Goal: Task Accomplishment & Management: Complete application form

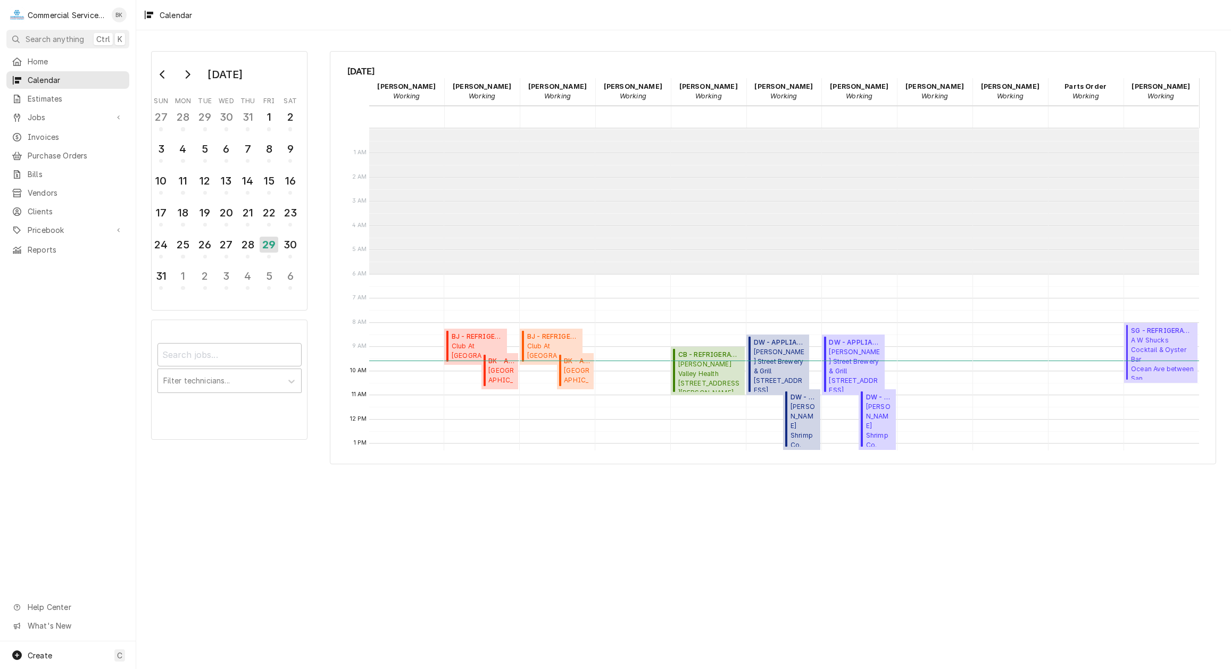
scroll to position [145, 0]
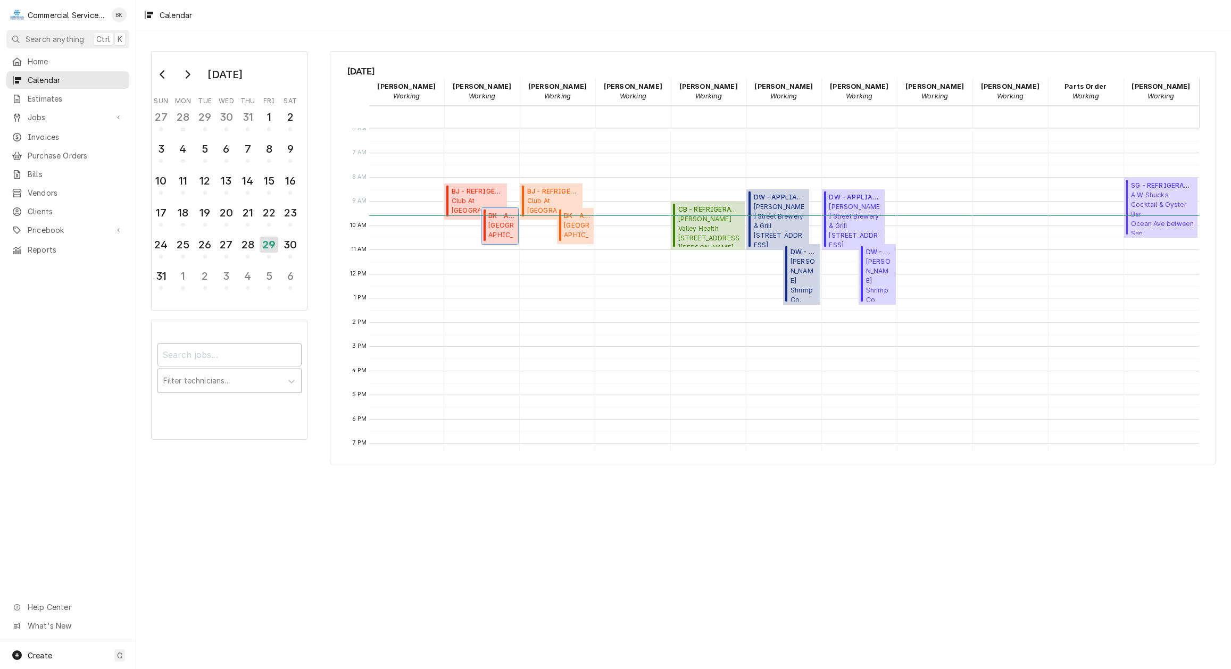
click at [501, 231] on span "Santa Rita Union School District - FS Santa Rita School / 2014 Santa Rita St, S…" at bounding box center [501, 231] width 27 height 20
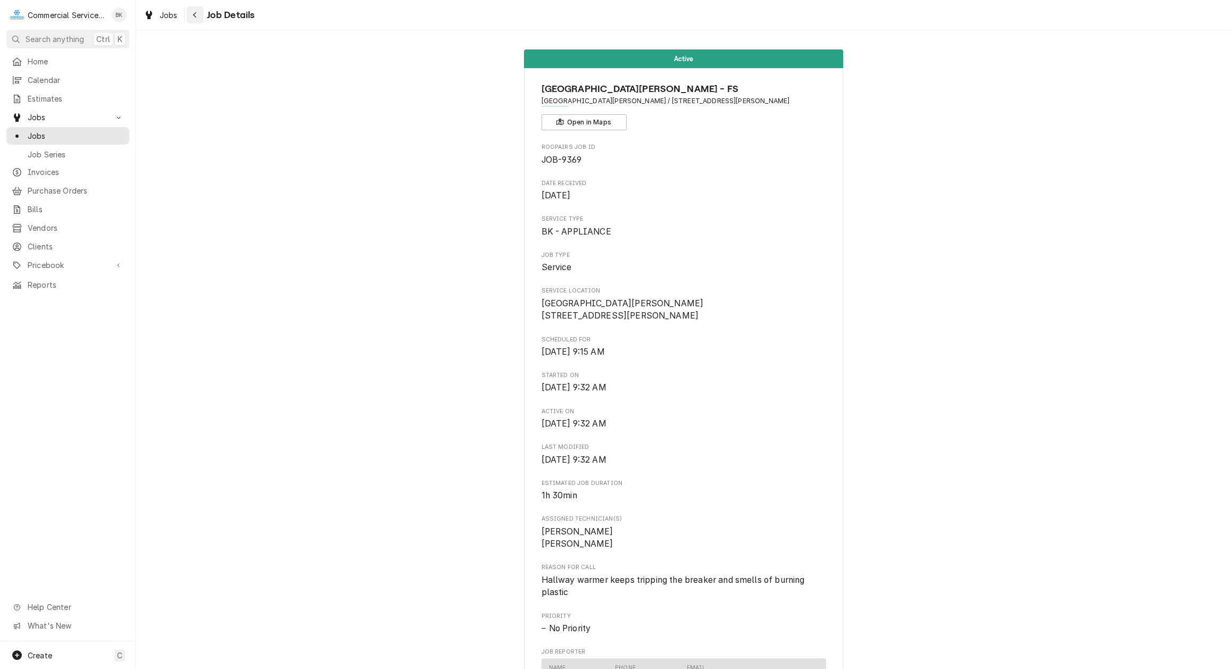
click at [197, 15] on icon "Navigate back" at bounding box center [195, 14] width 5 height 7
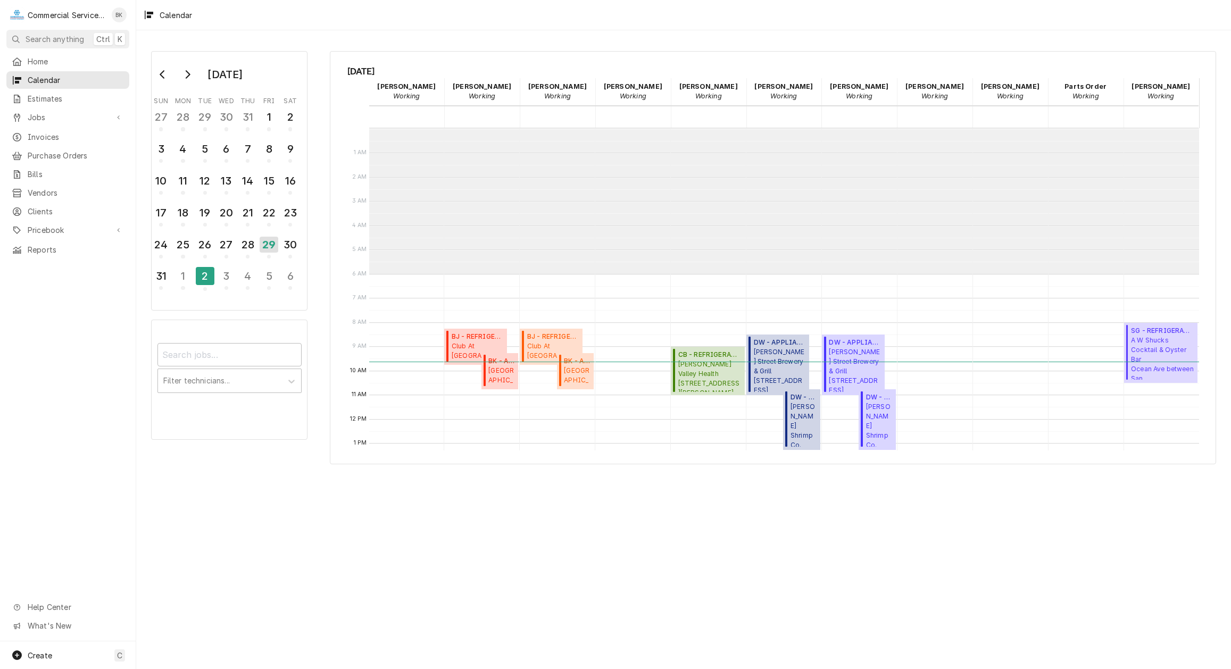
scroll to position [145, 0]
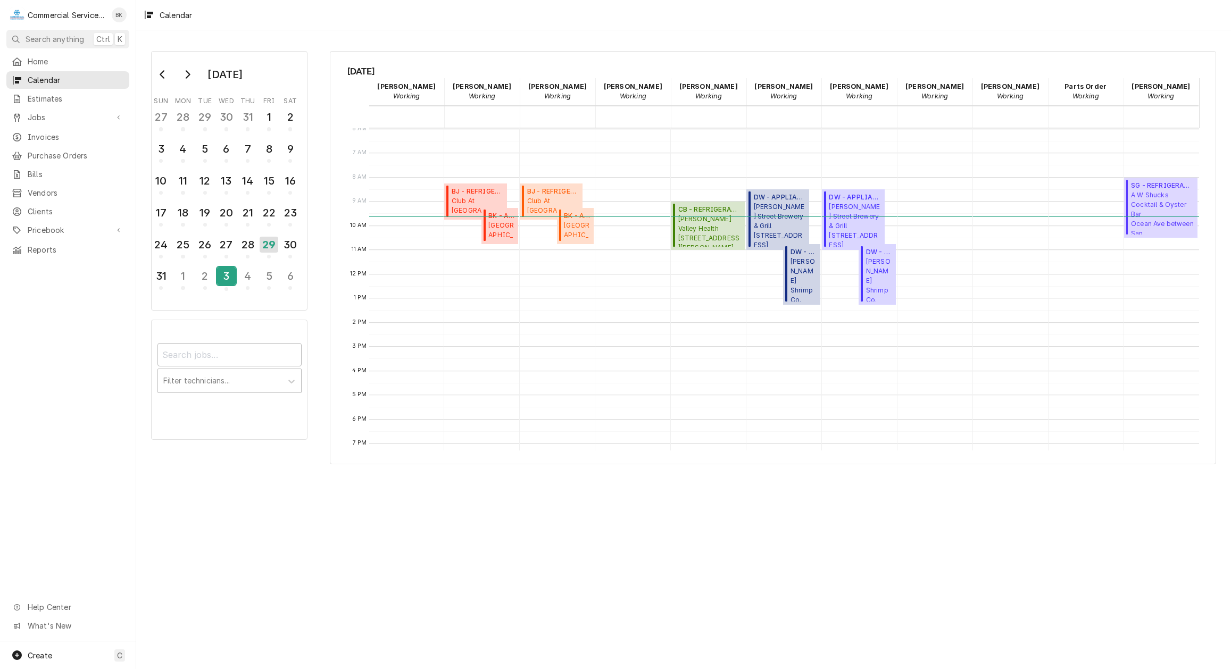
click at [235, 277] on div "3" at bounding box center [226, 276] width 19 height 18
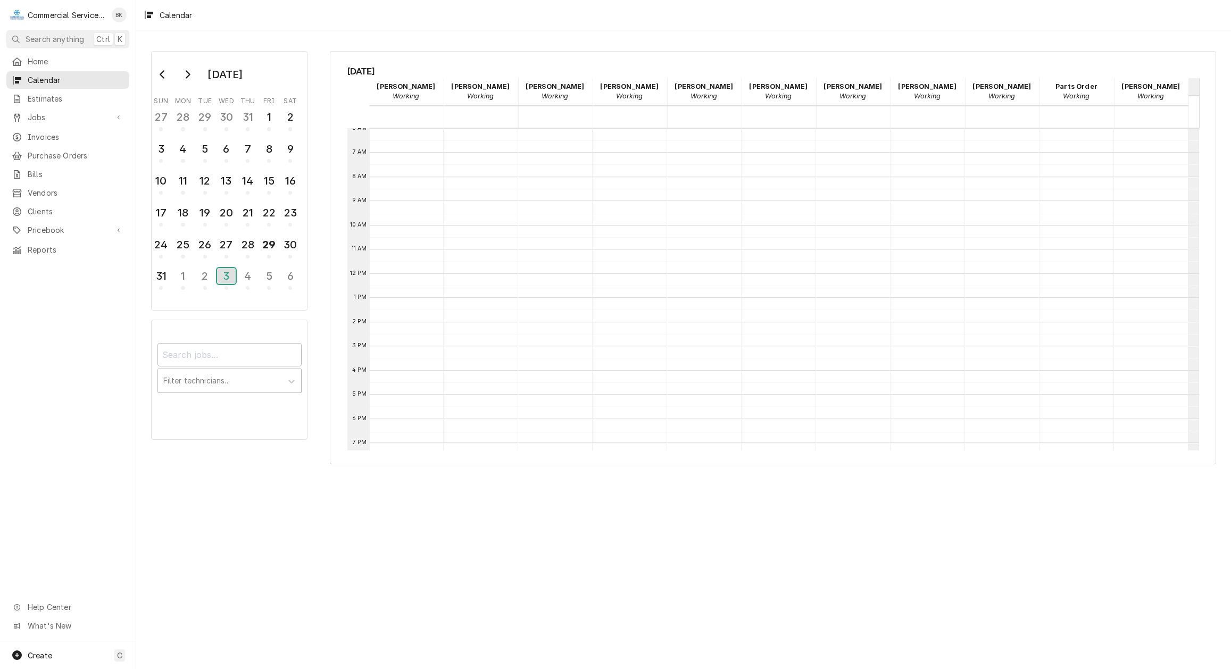
scroll to position [260, 0]
click at [246, 282] on div "4" at bounding box center [247, 276] width 19 height 18
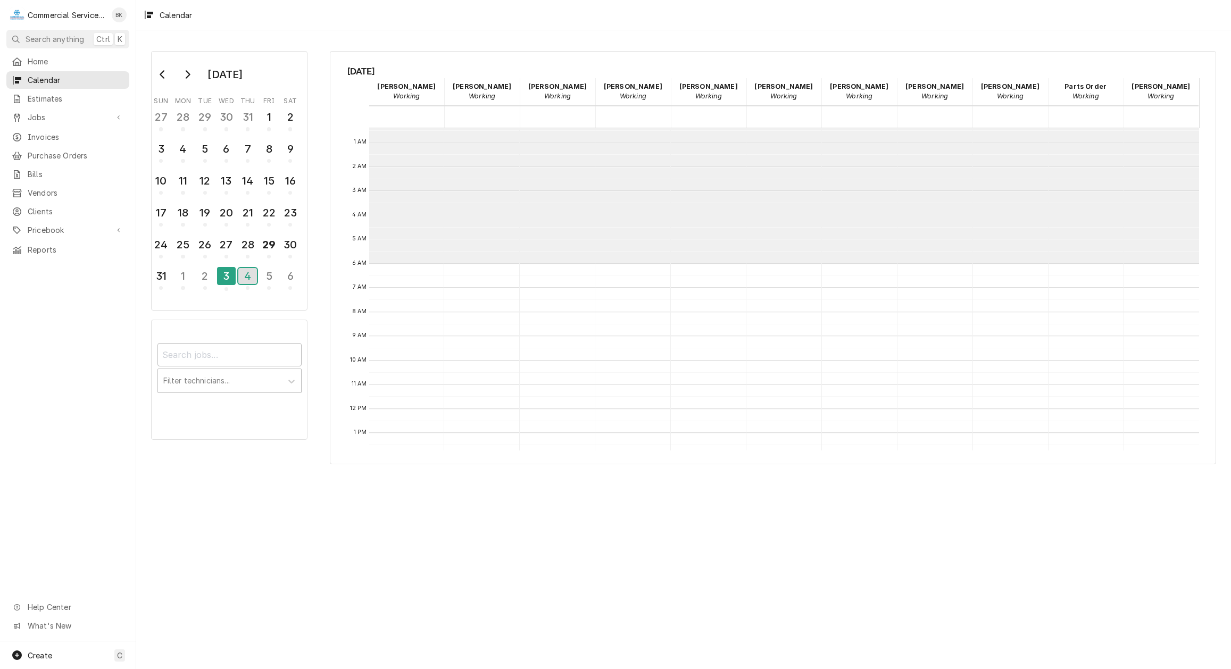
scroll to position [0, 0]
click at [48, 63] on span "Home" at bounding box center [76, 61] width 96 height 11
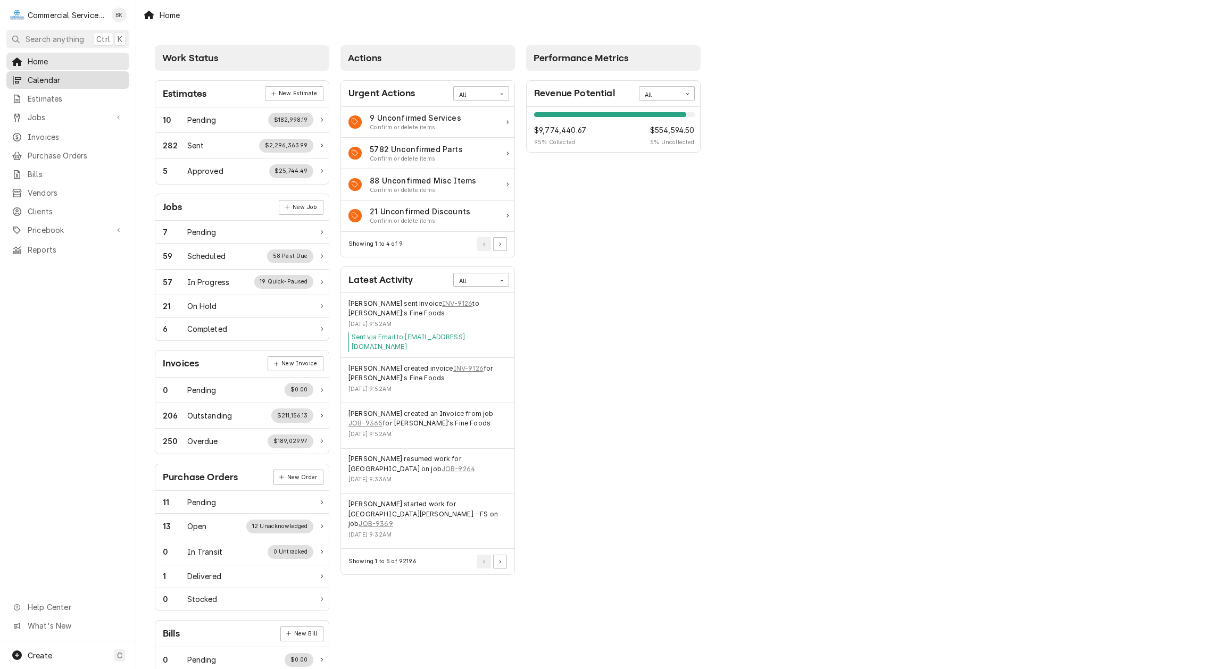
click at [53, 77] on span "Calendar" at bounding box center [76, 79] width 96 height 11
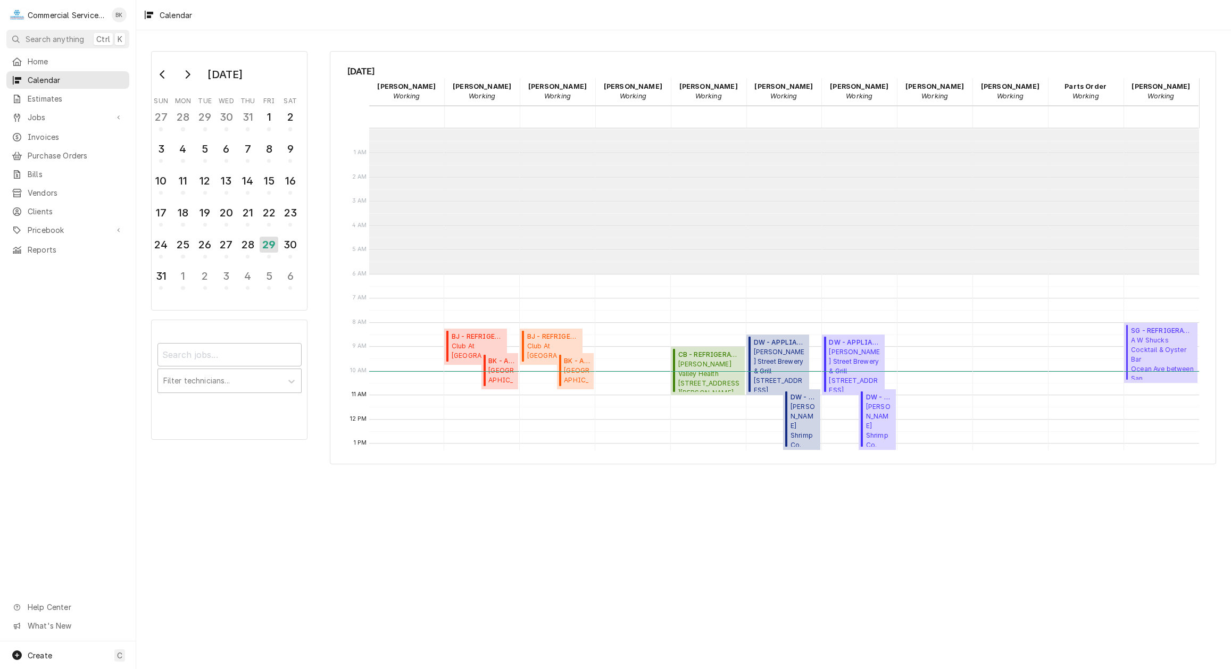
scroll to position [145, 0]
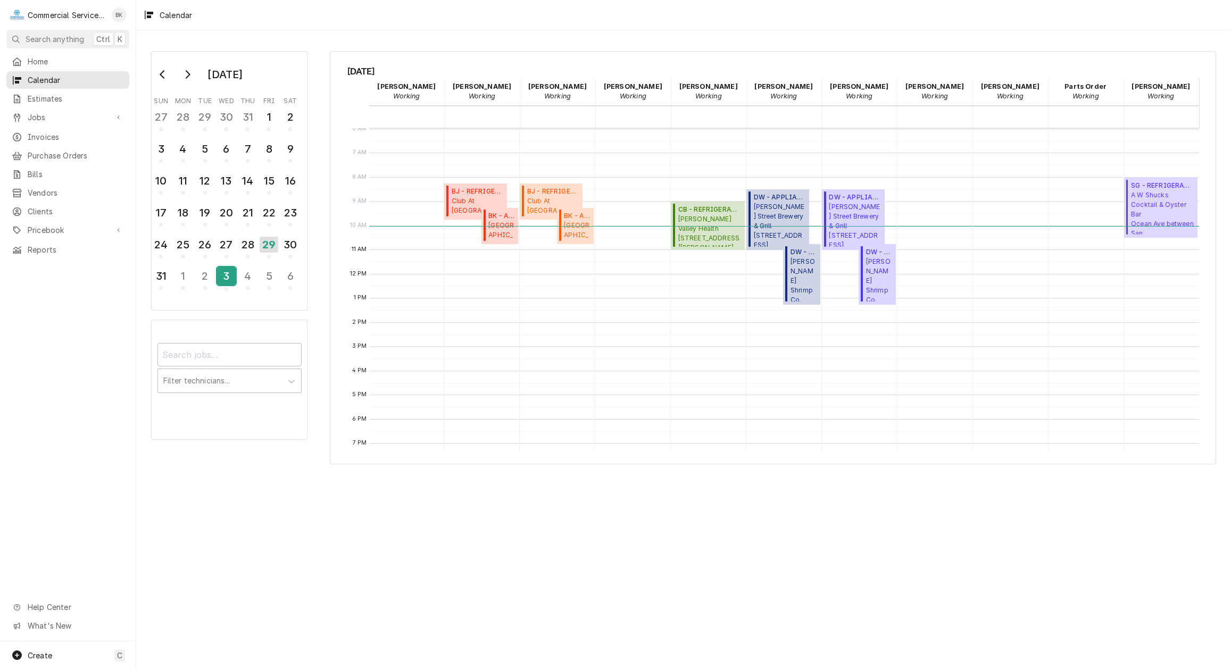
click at [230, 277] on div "3" at bounding box center [226, 276] width 19 height 18
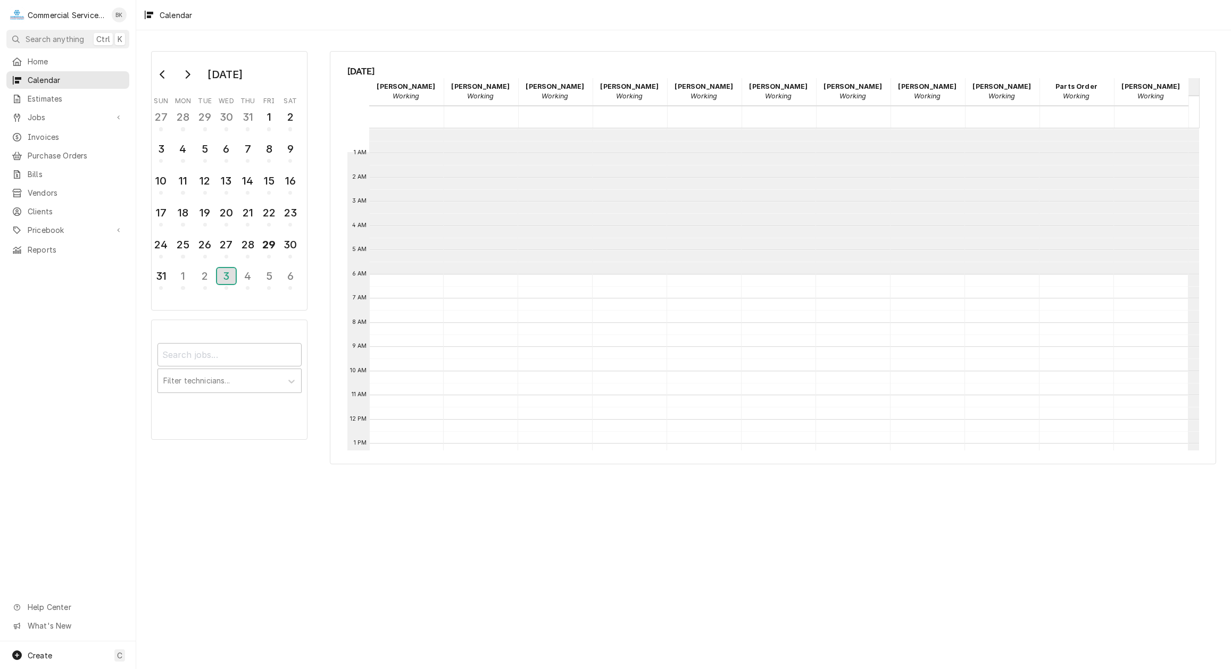
scroll to position [146, 0]
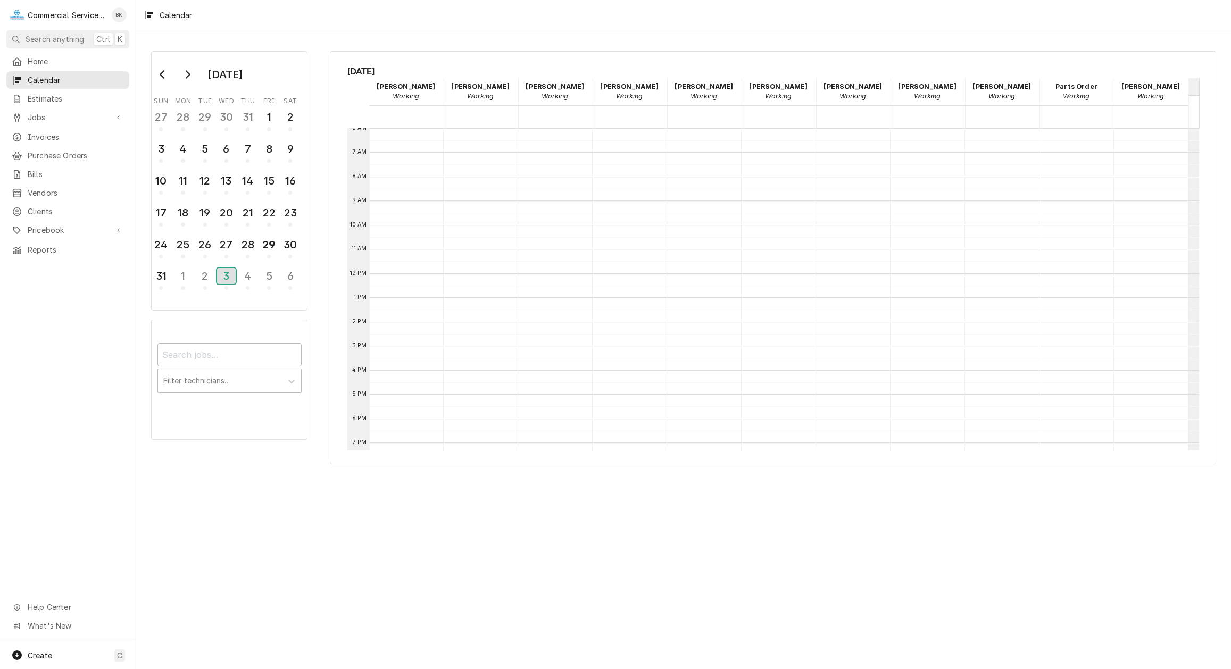
click at [222, 278] on div "3" at bounding box center [226, 276] width 19 height 16
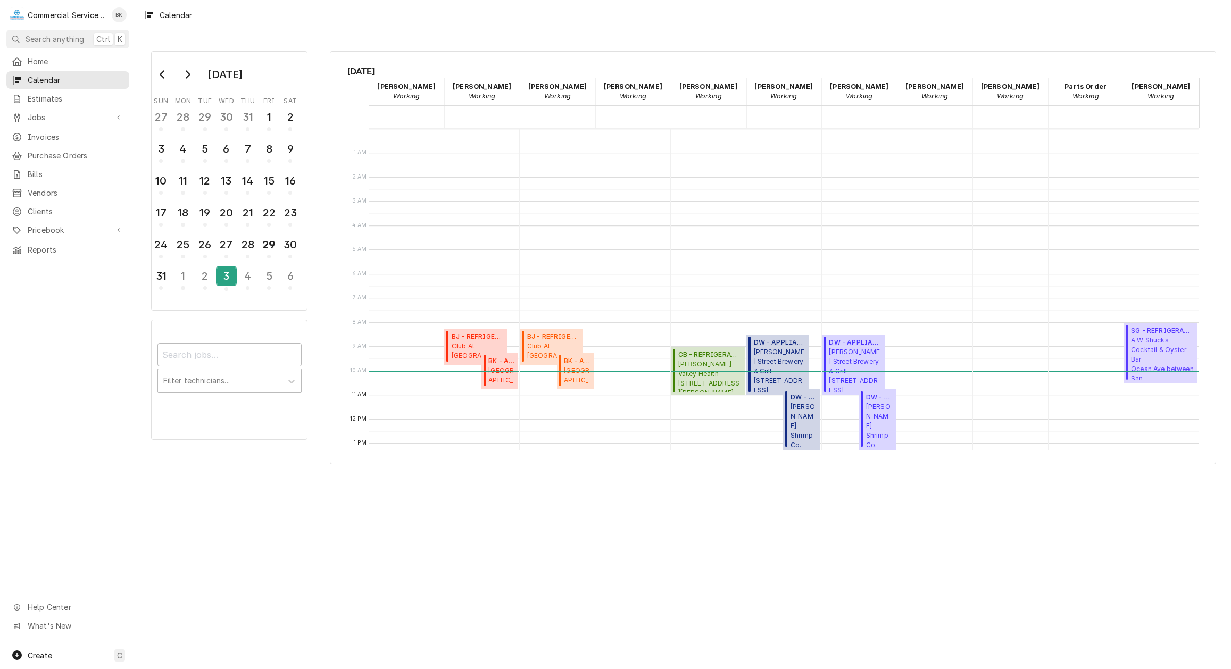
click at [227, 287] on div "3" at bounding box center [226, 278] width 19 height 26
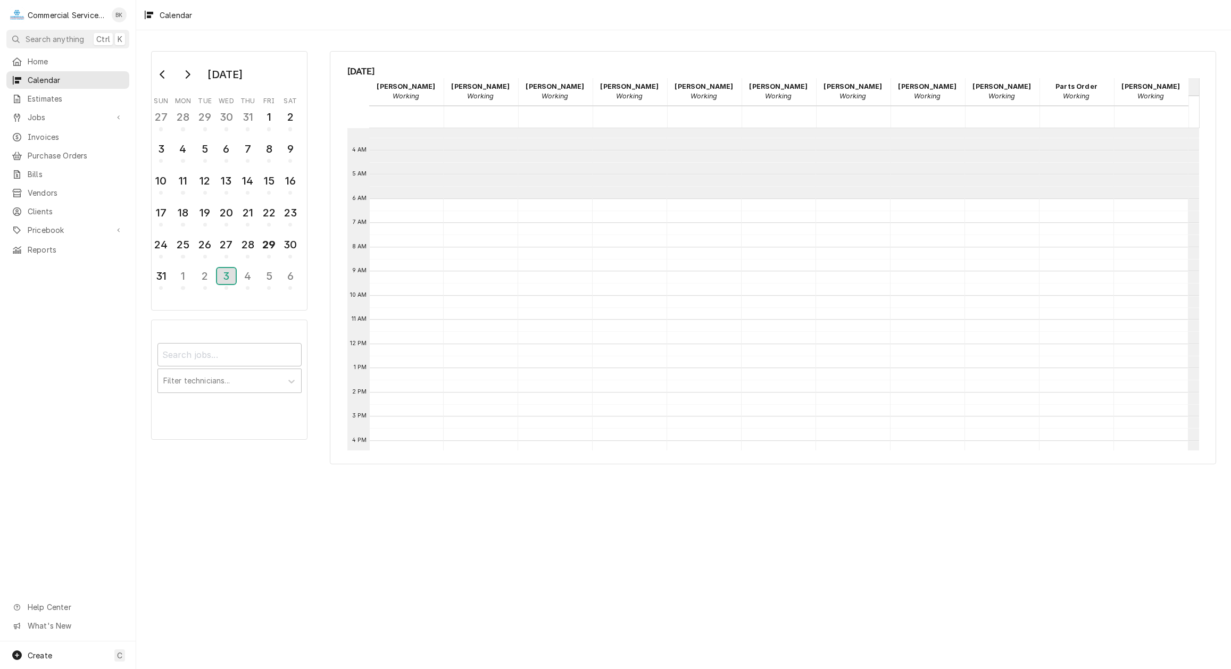
scroll to position [0, 0]
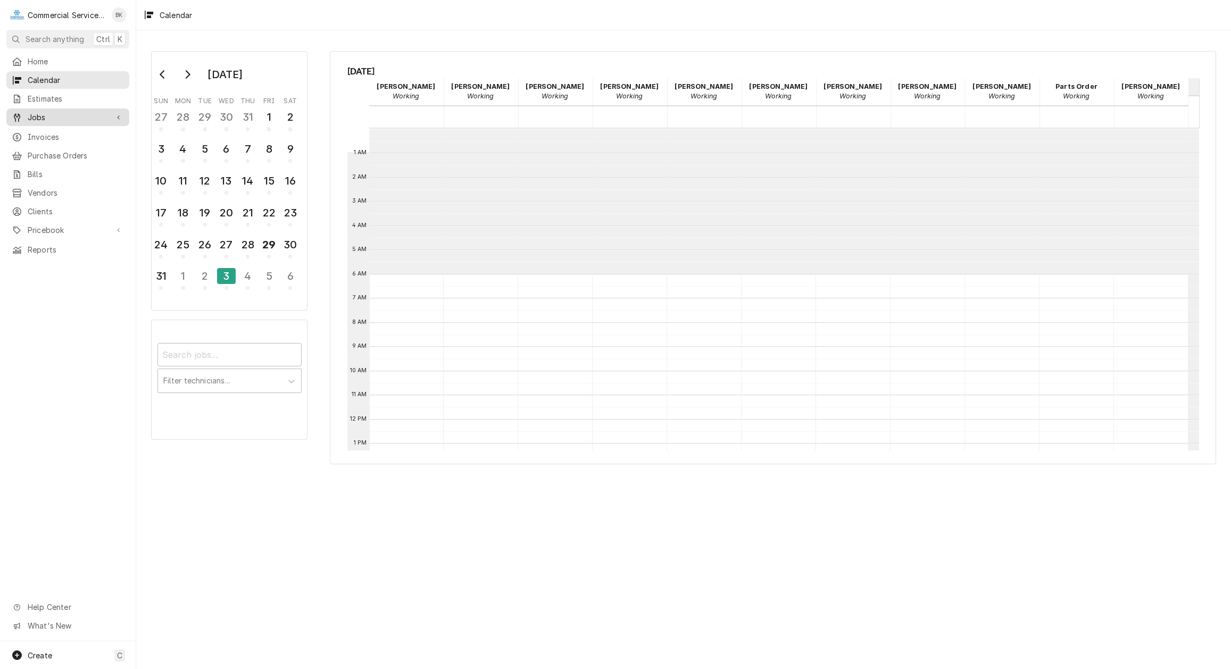
click at [40, 112] on span "Jobs" at bounding box center [68, 117] width 80 height 11
click at [57, 130] on span "Jobs" at bounding box center [76, 135] width 96 height 11
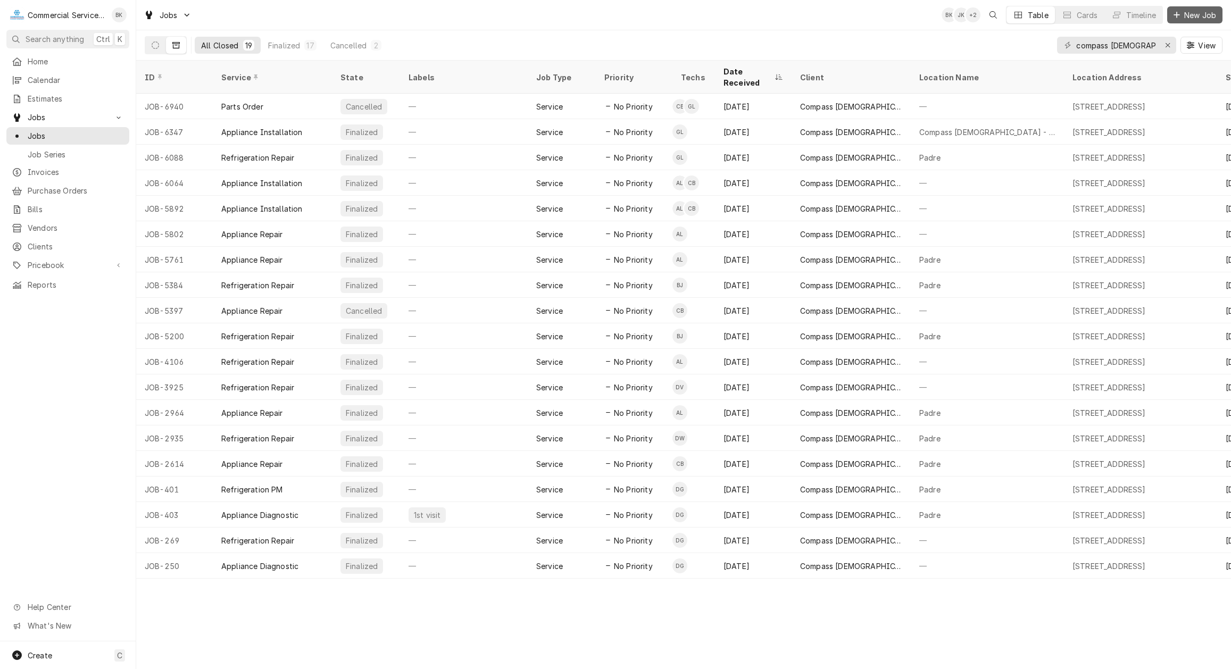
click at [1204, 15] on span "New Job" at bounding box center [1200, 15] width 36 height 11
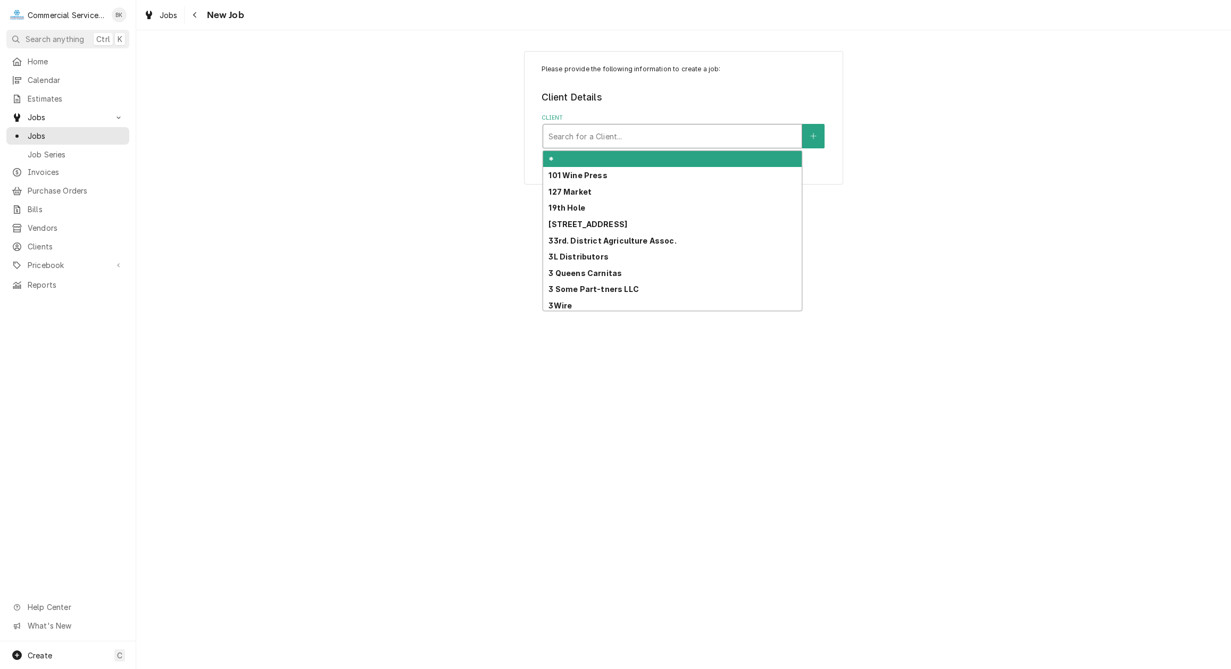
click at [610, 136] on div "Client" at bounding box center [672, 136] width 248 height 19
type input "e"
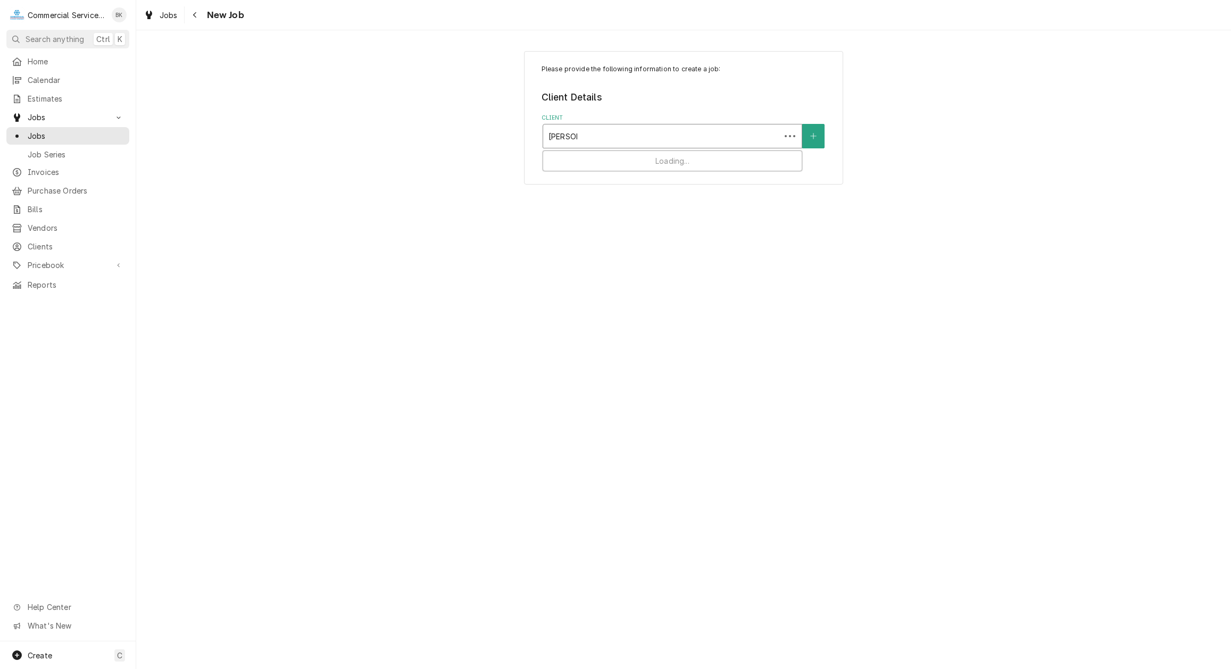
type input "[PERSON_NAME]'S"
click at [613, 162] on strong "[PERSON_NAME]'s Fine Foods" at bounding box center [606, 158] width 117 height 9
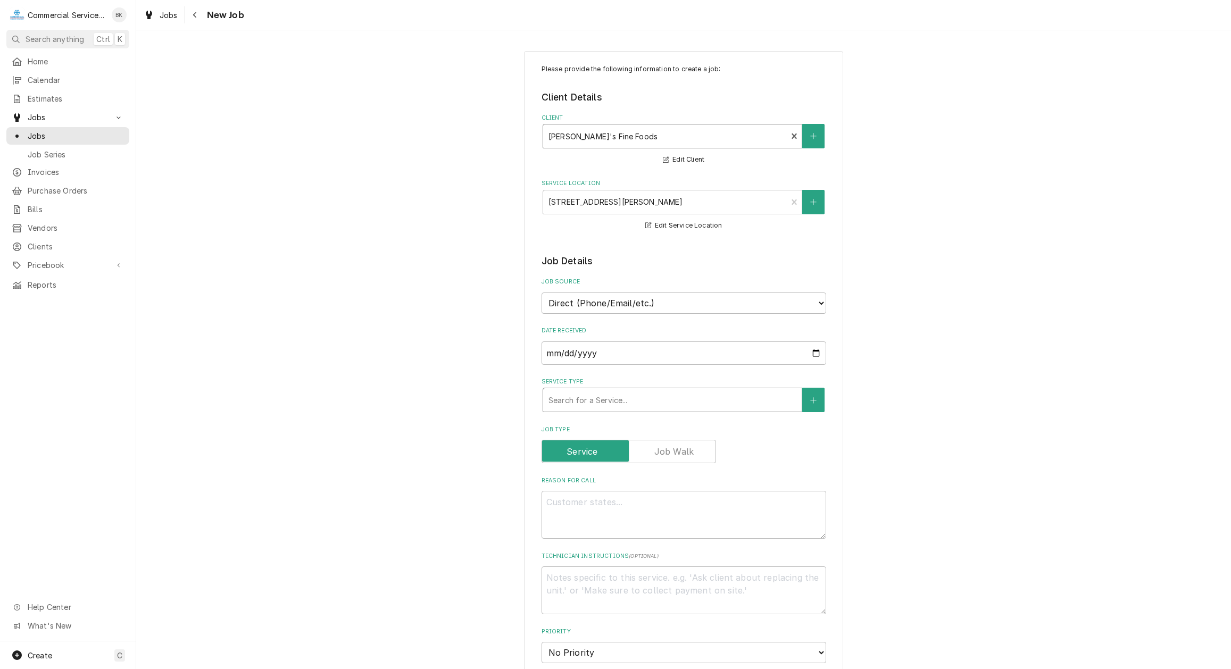
click at [595, 394] on div "Service Type" at bounding box center [672, 399] width 248 height 19
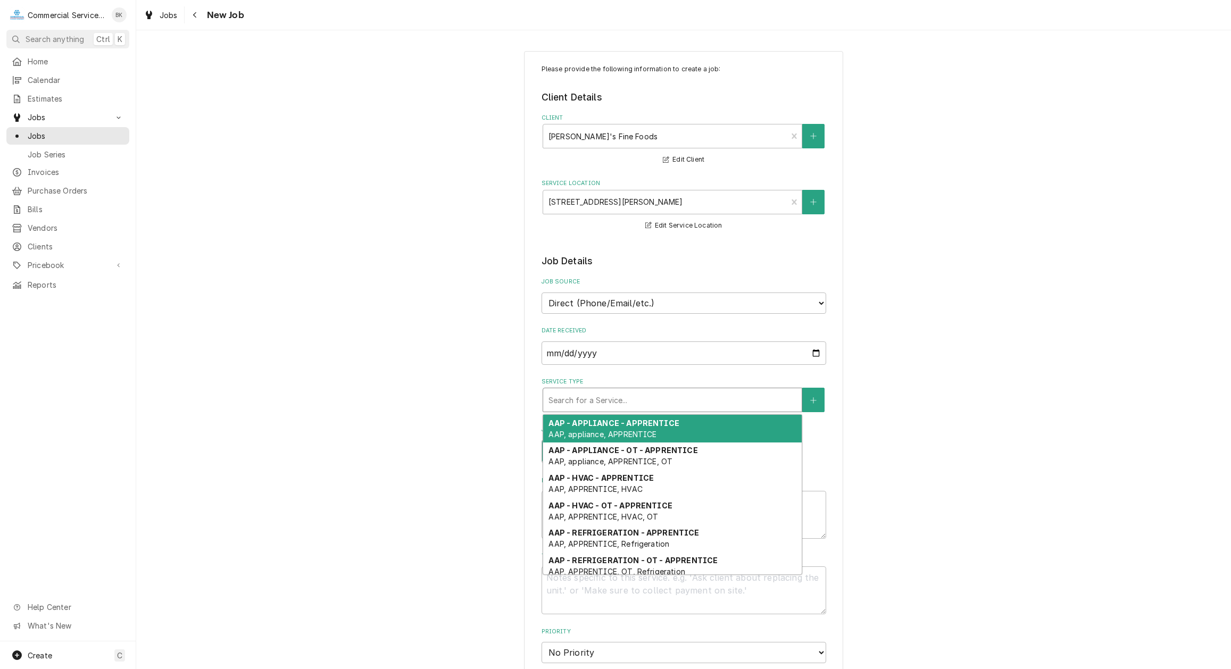
type textarea "x"
type input "R"
type textarea "x"
type input "RE"
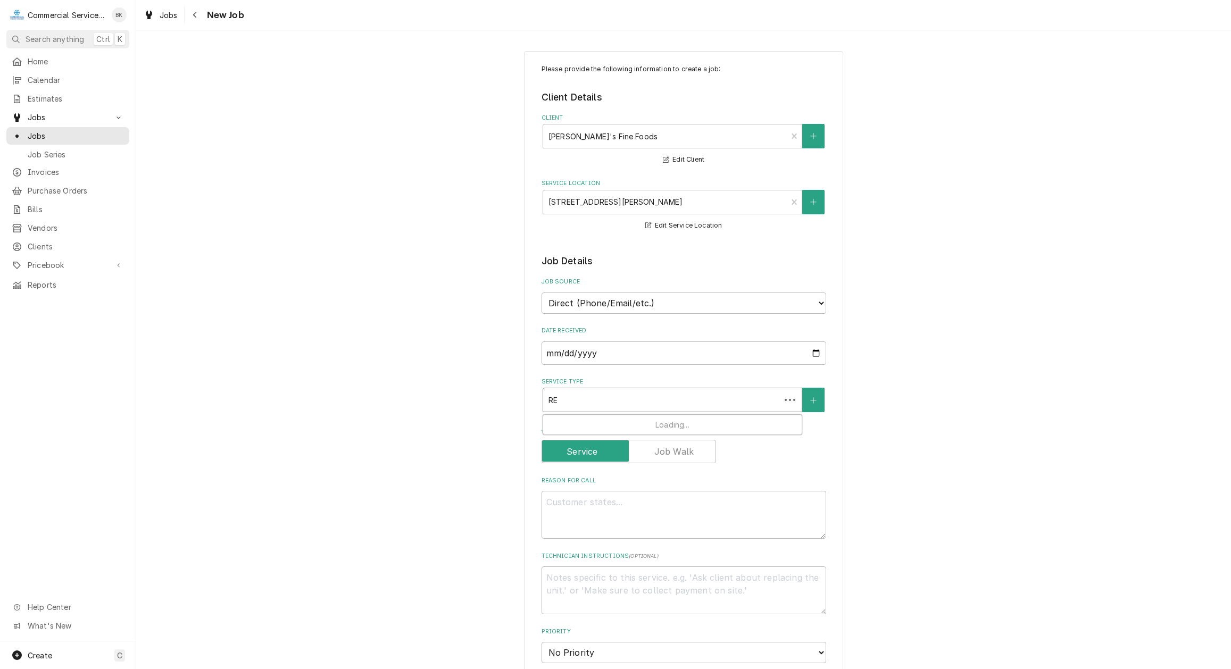
type textarea "x"
type input "REF"
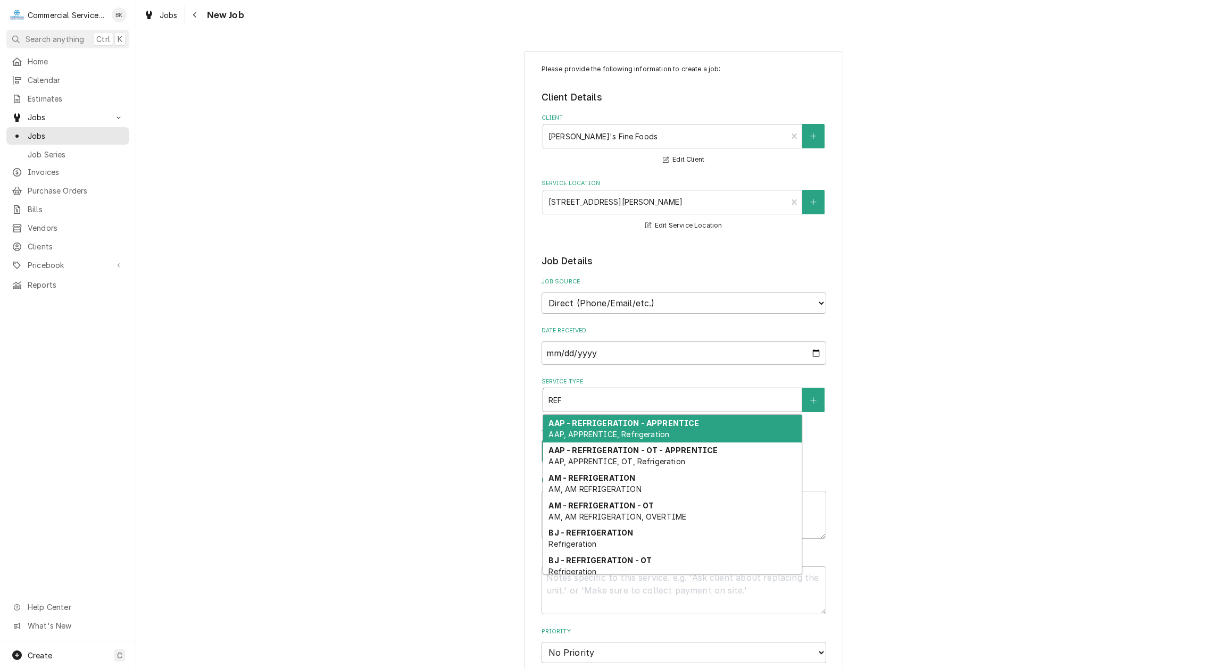
type textarea "x"
type input "RE"
type textarea "x"
type input "R"
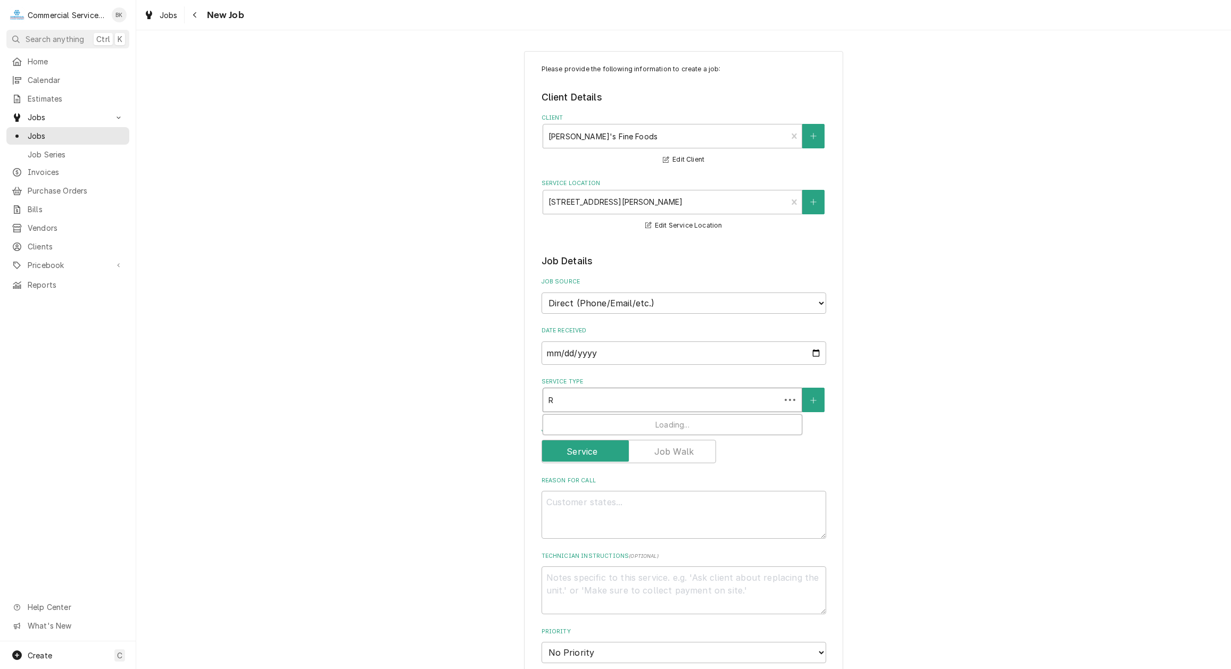
type textarea "x"
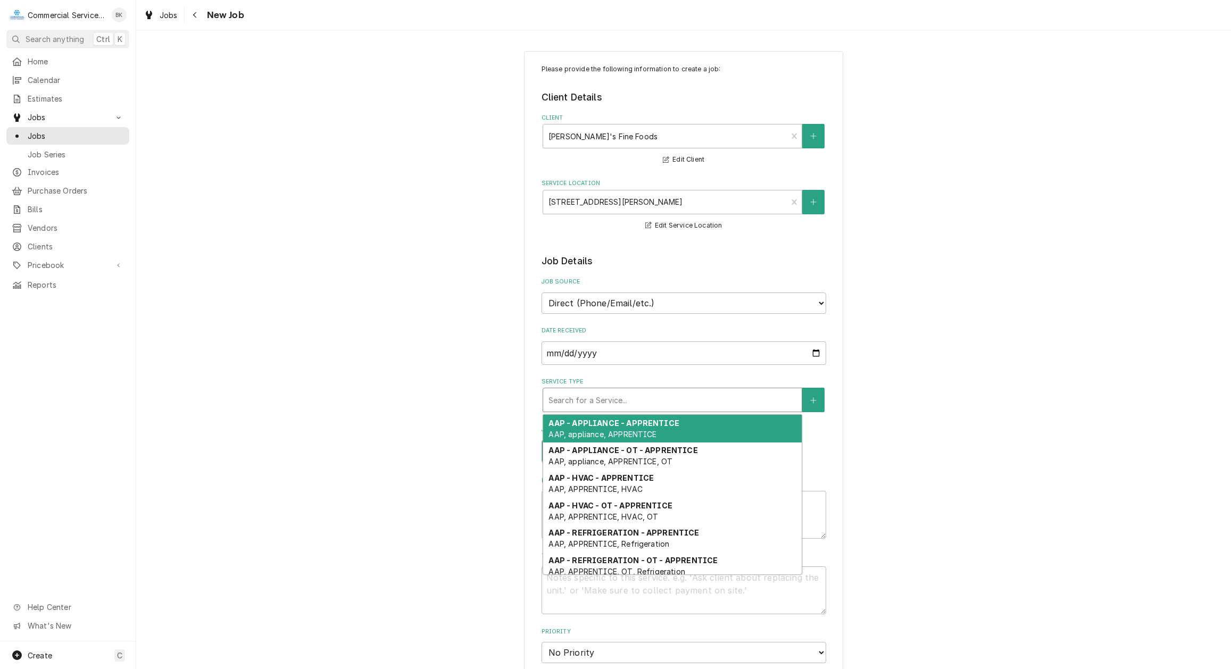
type textarea "x"
type input "R"
type textarea "x"
type input "RE"
type textarea "x"
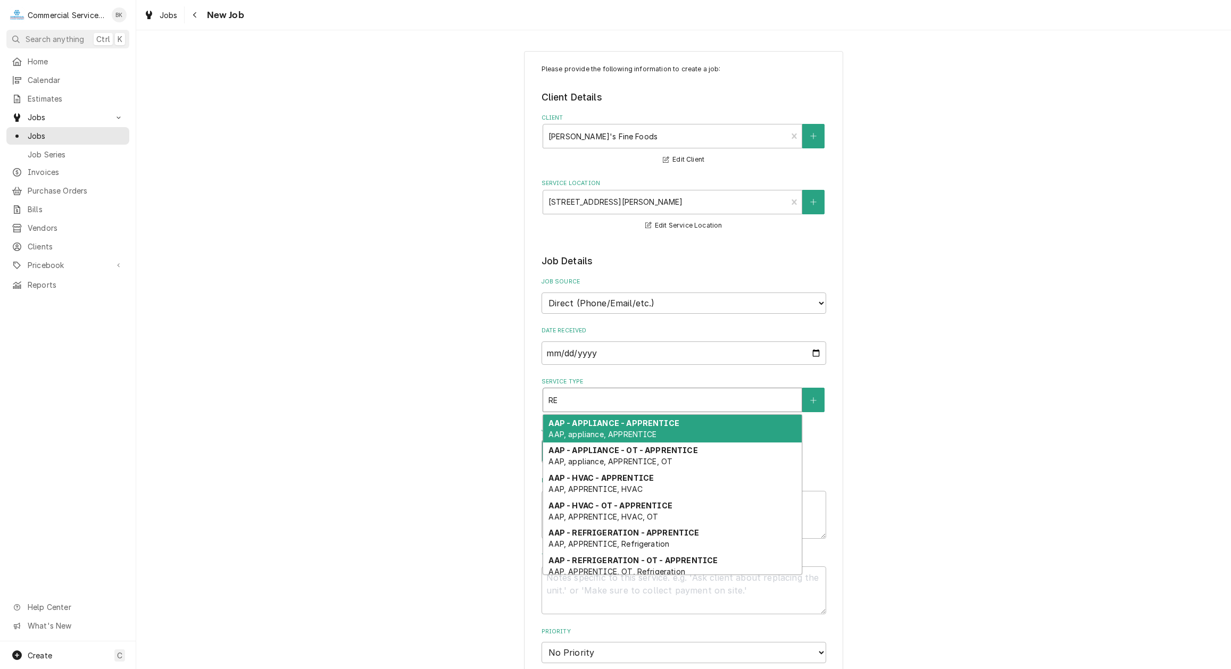
type input "REF"
type textarea "x"
type input "REFR"
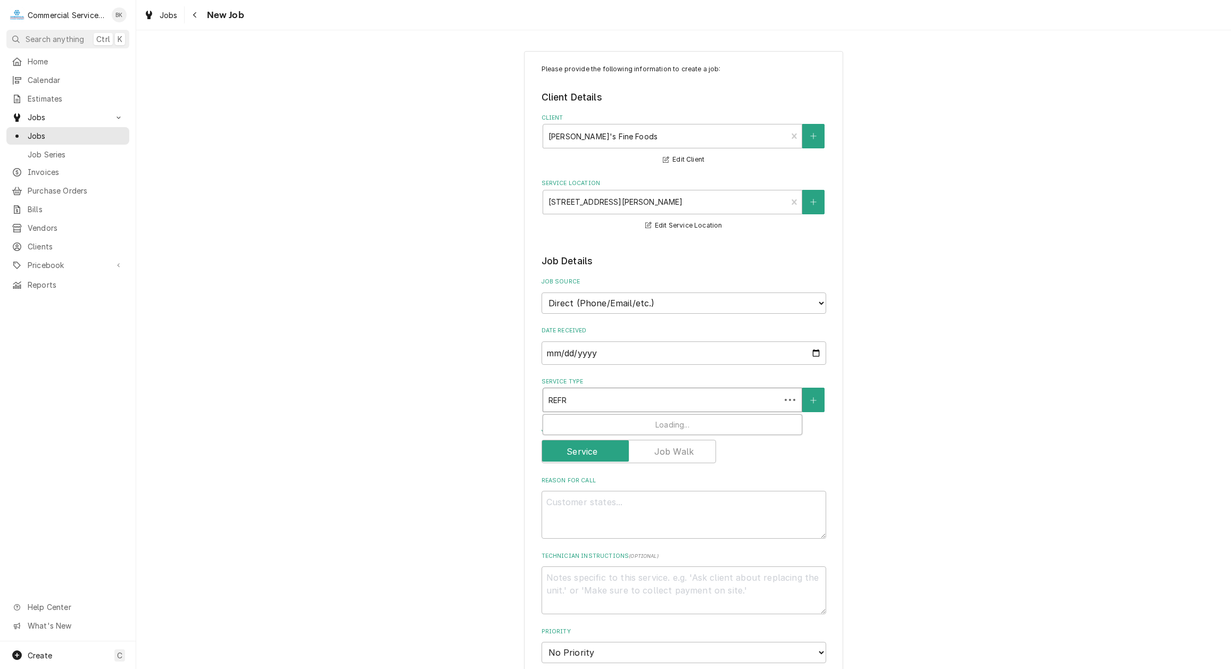
type textarea "x"
type input "REFRI"
type textarea "x"
type input "REFRIG"
type textarea "x"
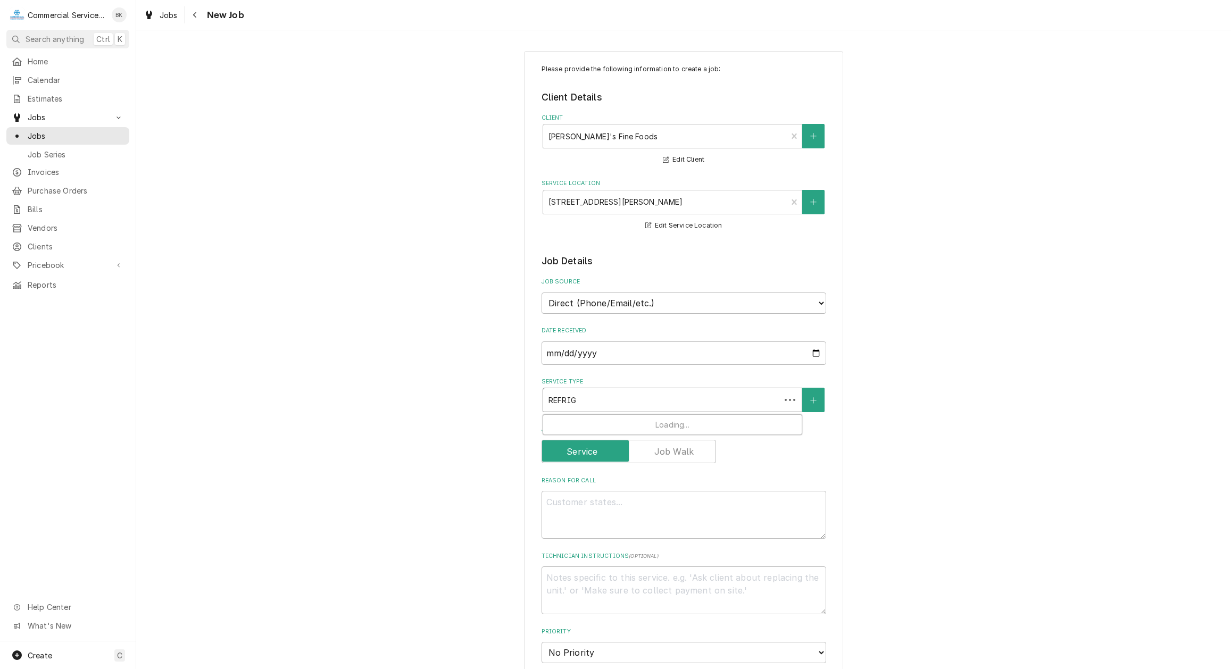
type input "REFRIGE"
type textarea "x"
type input "REFRIGER"
type textarea "x"
type input "REFRIGERA"
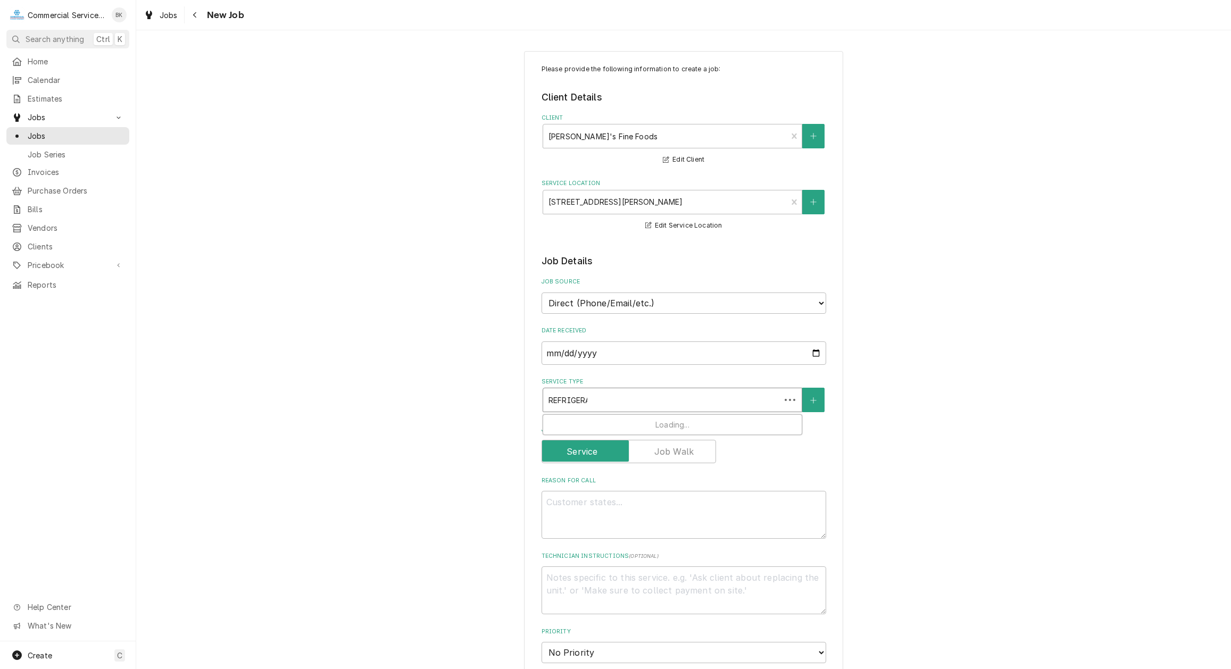
type textarea "x"
type input "REFRIGERAT"
type textarea "x"
type input "REFRIGERATO"
type textarea "x"
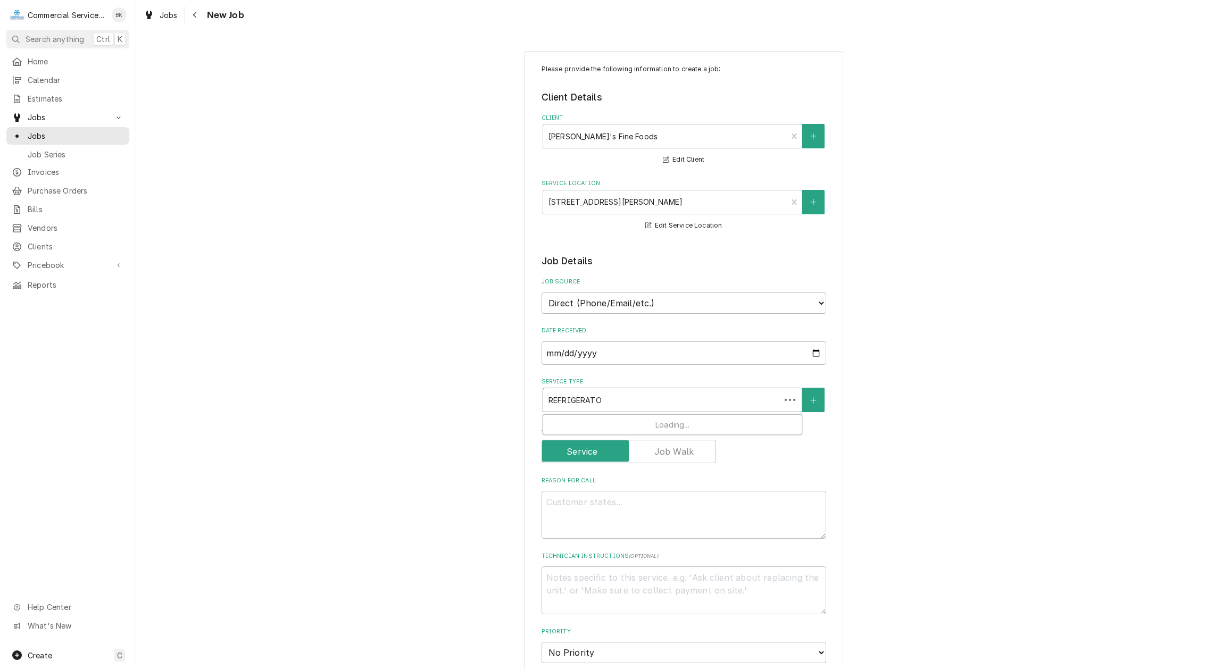
type input "REFRIGERAT"
type textarea "x"
type input "REFRIGERATIO"
type textarea "x"
type input "REFRIGERATION"
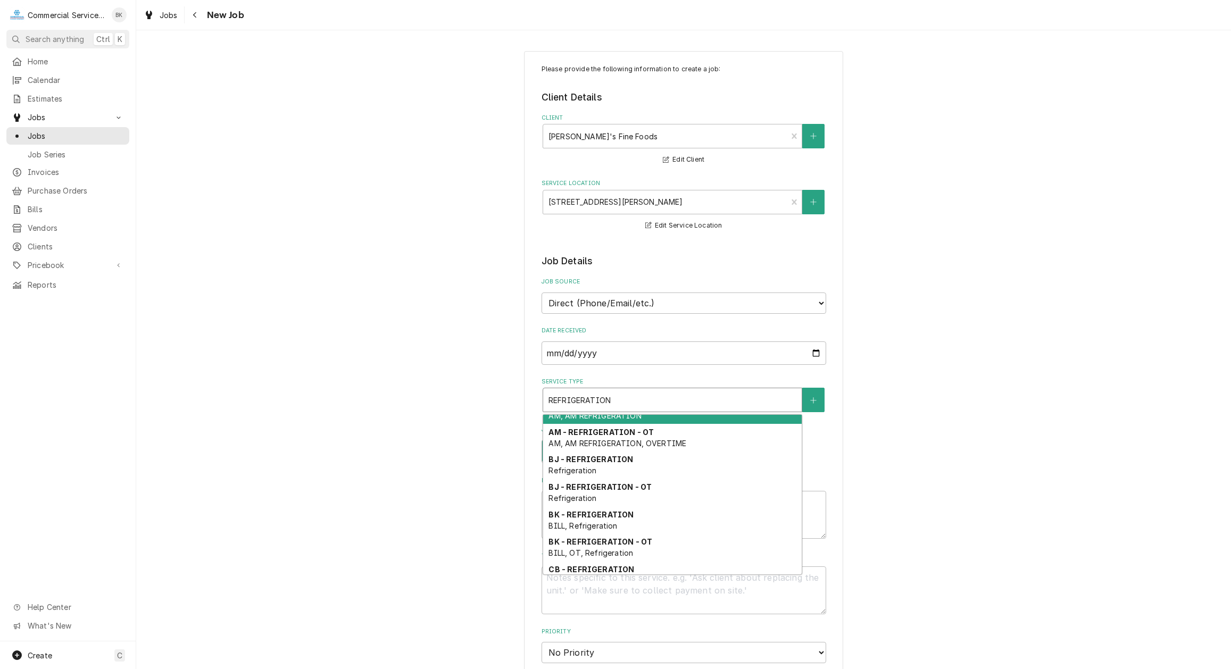
scroll to position [46, 0]
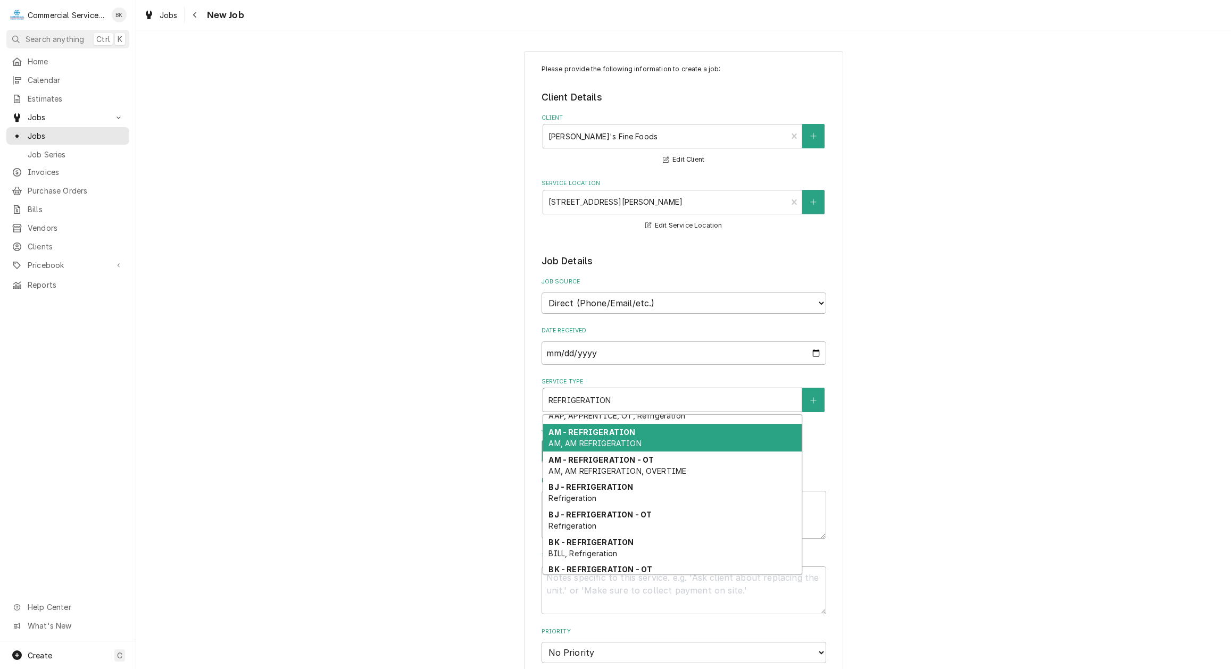
type textarea "x"
type input "REFRIGERATIO"
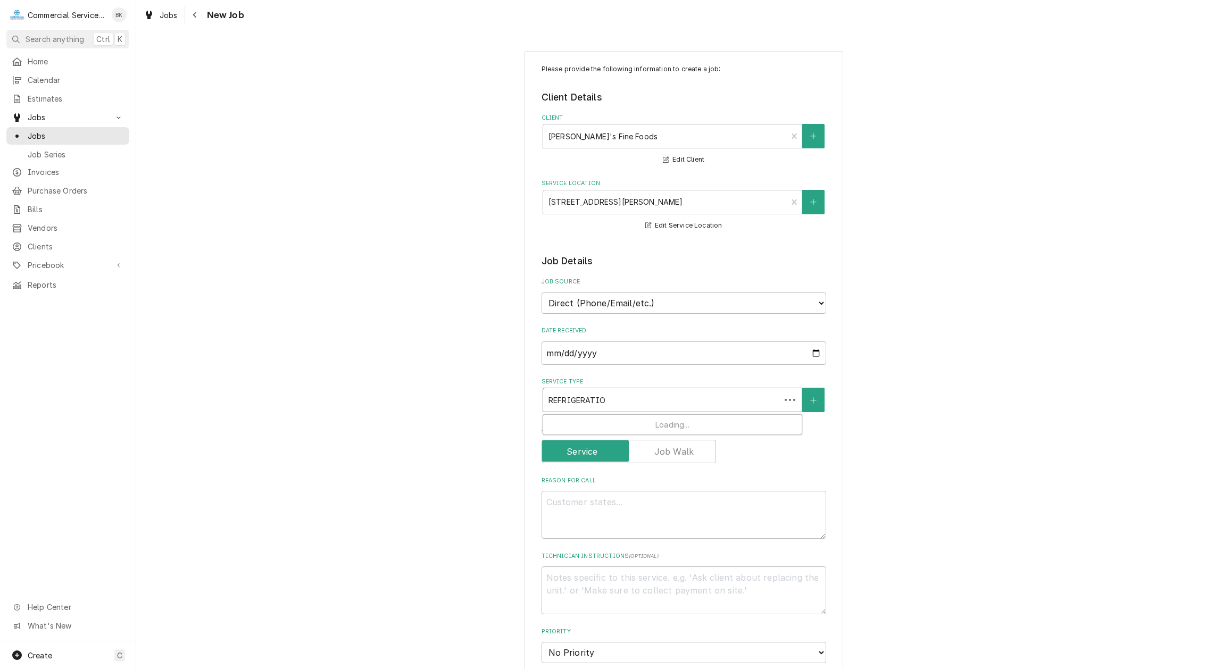
type textarea "x"
type input "REFRIGERATI"
type textarea "x"
type input "REFRIGERAT"
type textarea "x"
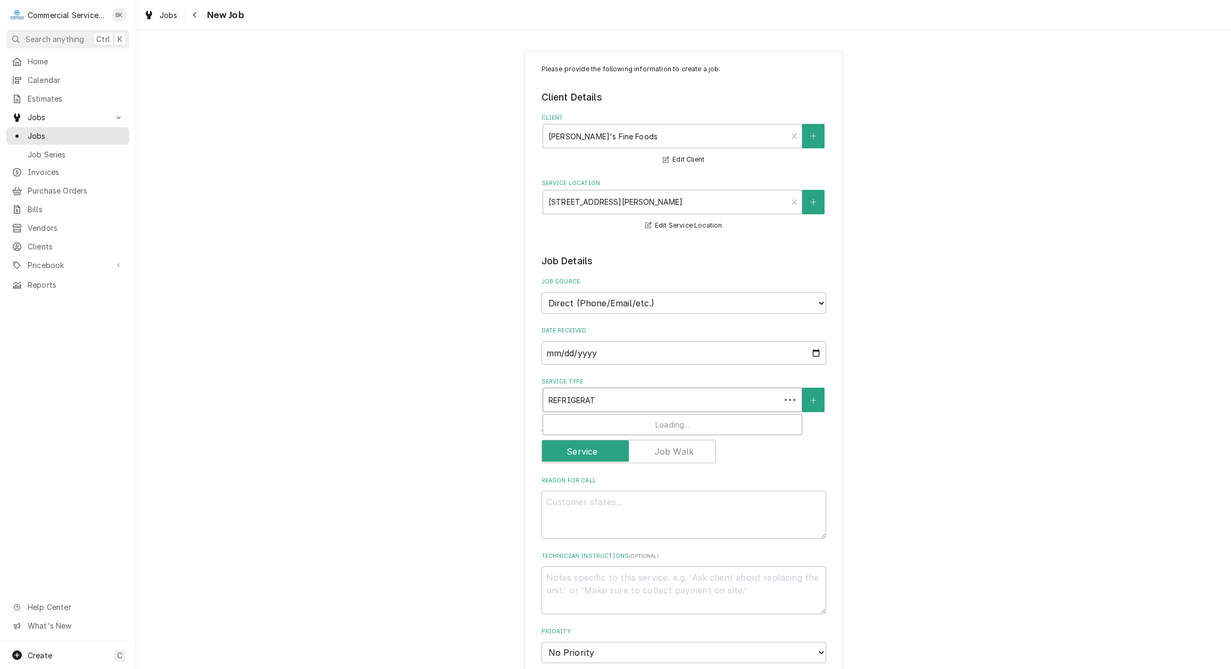
type input "REFRIGERA"
type textarea "x"
type input "REFRIGER"
type textarea "x"
type input "REFRIGE"
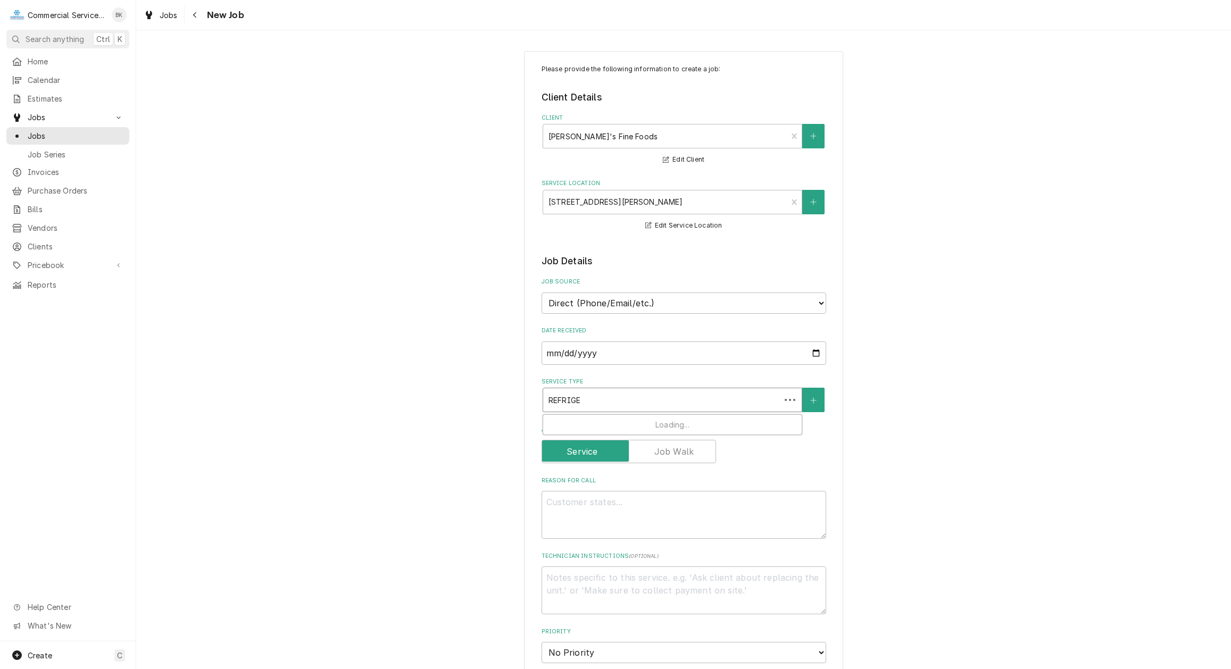
type textarea "x"
type input "REFRIG"
type textarea "x"
type input "REFRI"
type textarea "x"
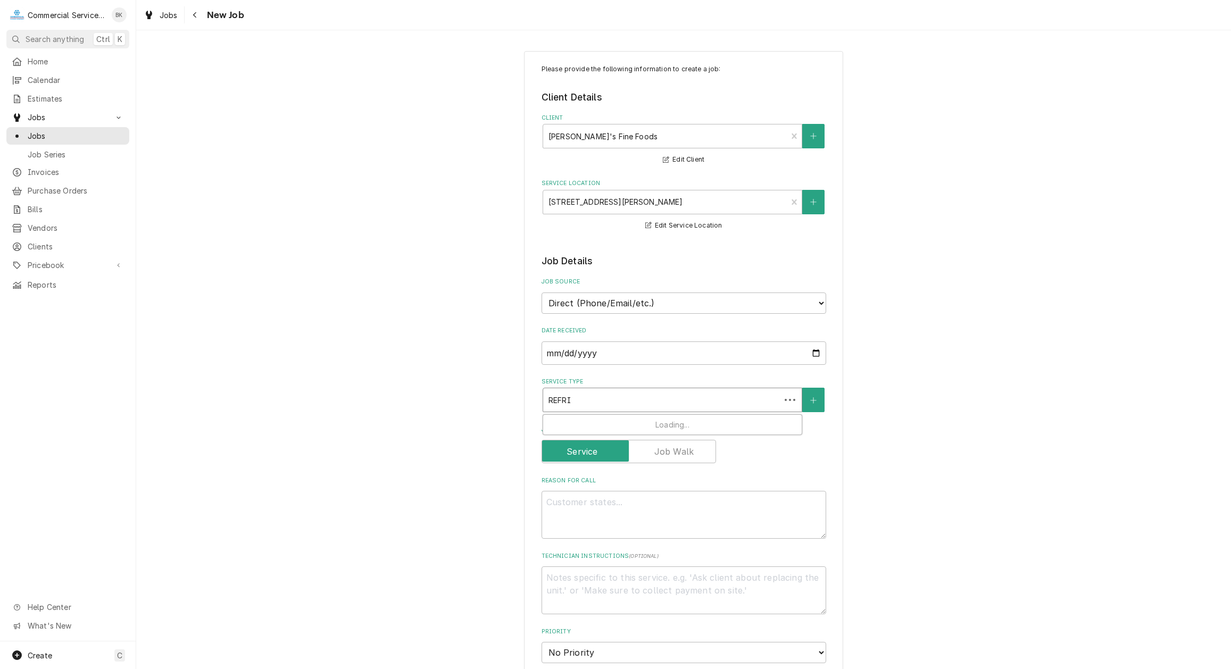
type input "REFR"
type textarea "x"
type input "REF"
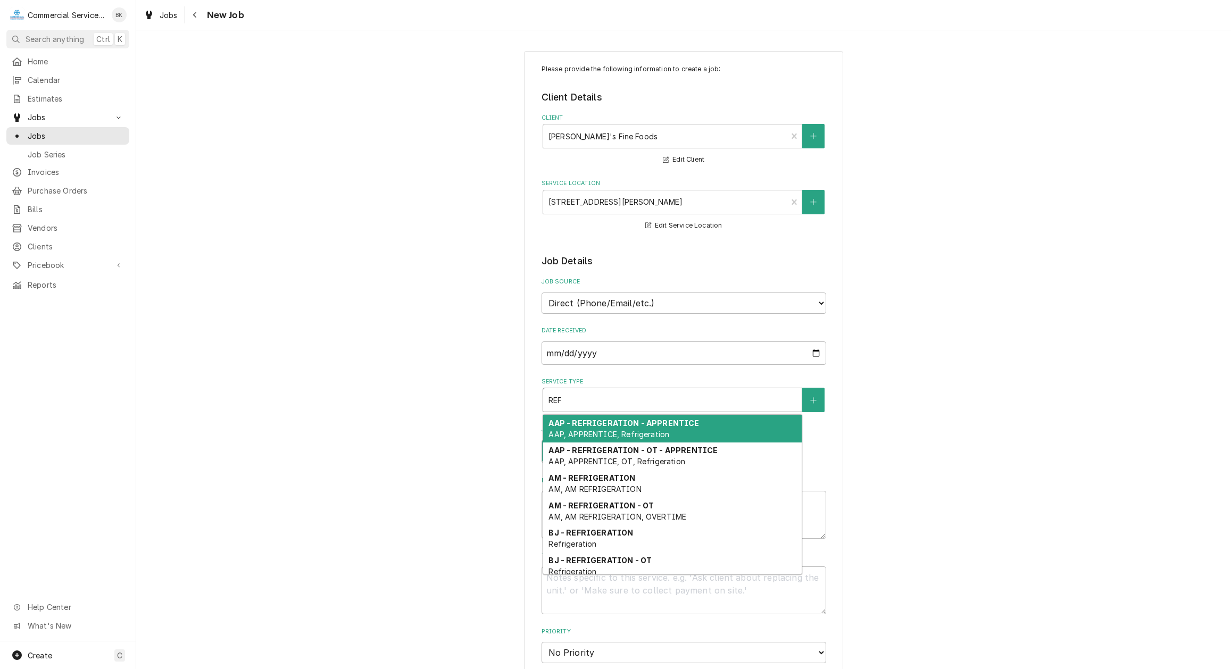
type textarea "x"
type input "RE"
type textarea "x"
type input "R"
type textarea "x"
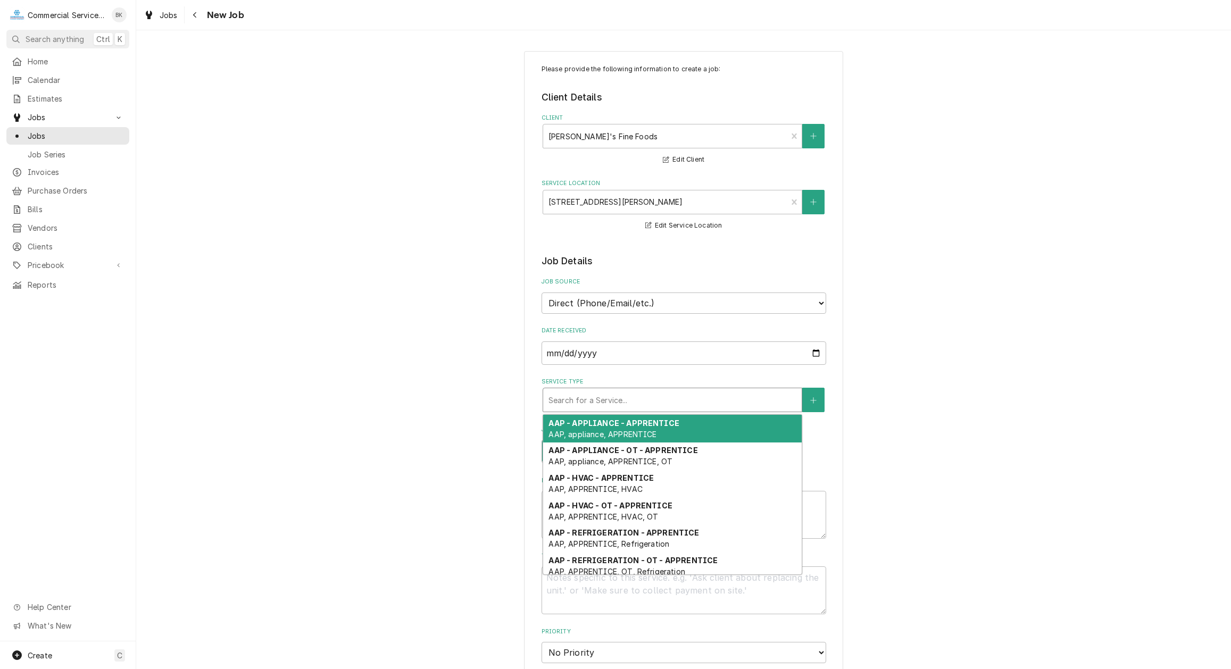
type textarea "x"
type input "P"
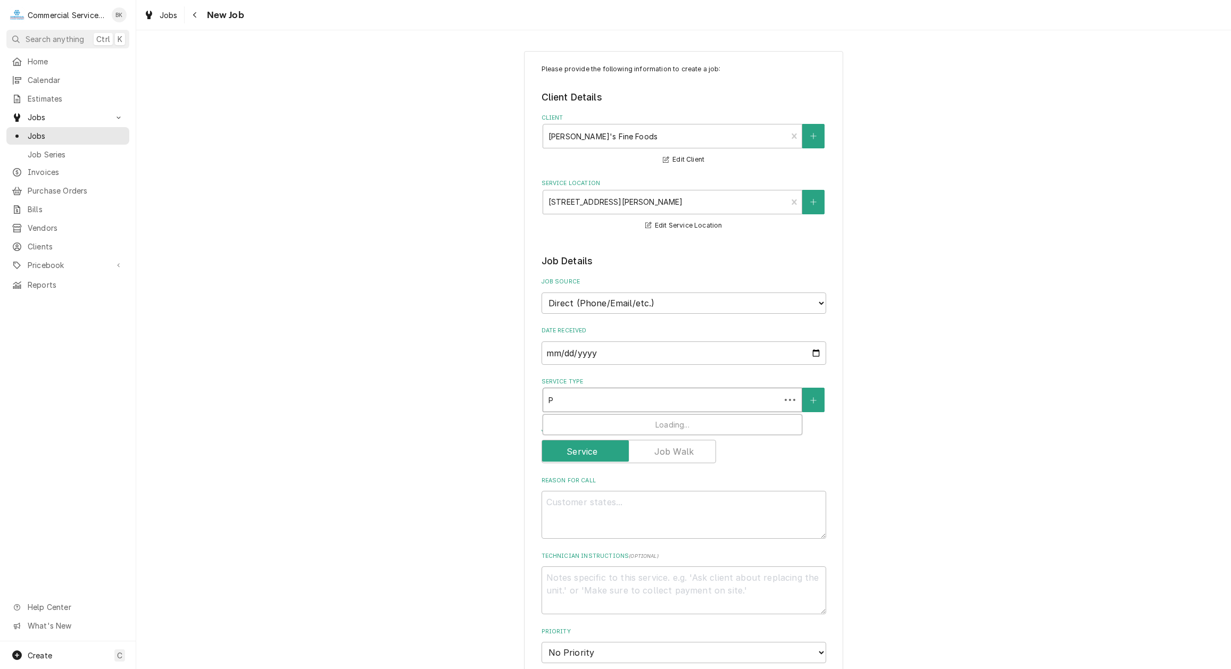
type textarea "x"
type input "PM"
type textarea "x"
click at [596, 517] on textarea "Reason For Call" at bounding box center [684, 533] width 285 height 48
type textarea "x"
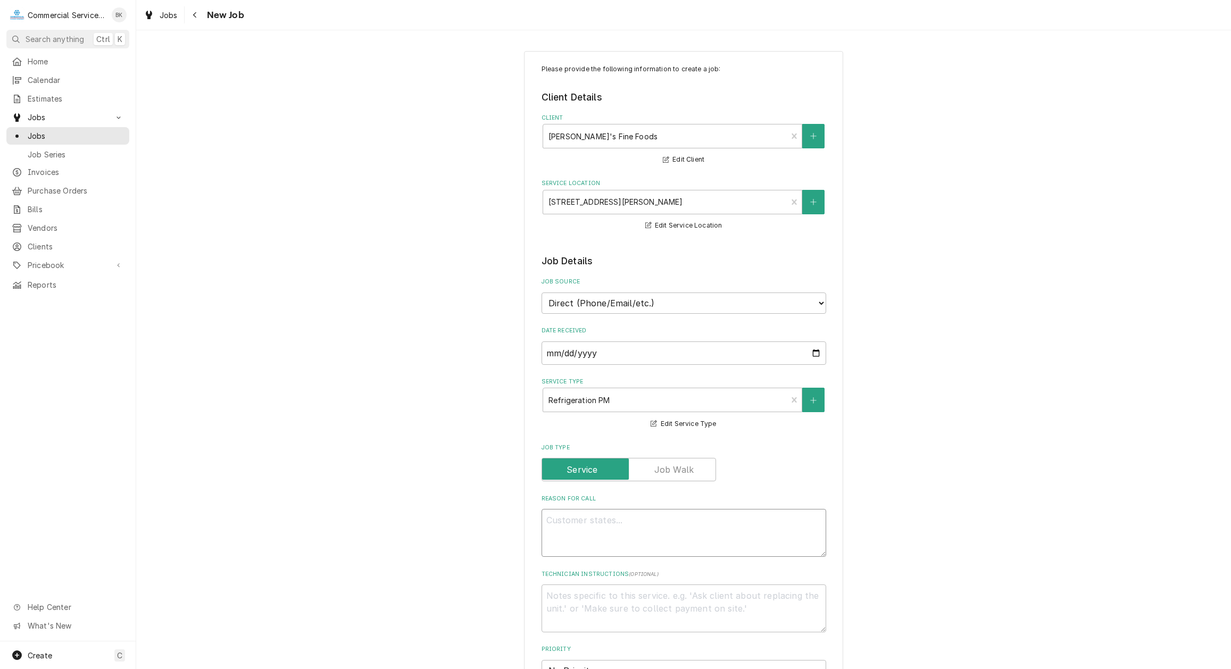
type textarea "p"
type textarea "x"
type textarea "pM"
type textarea "x"
type textarea "p"
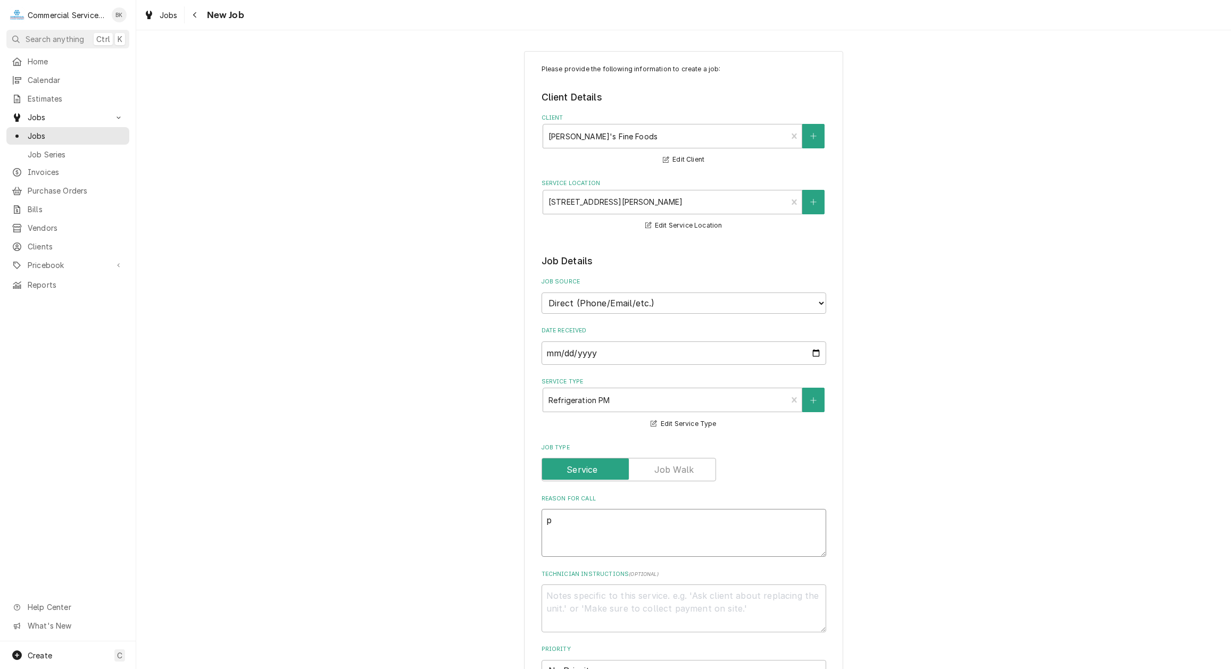
type textarea "x"
type textarea "P"
type textarea "x"
type textarea "PM"
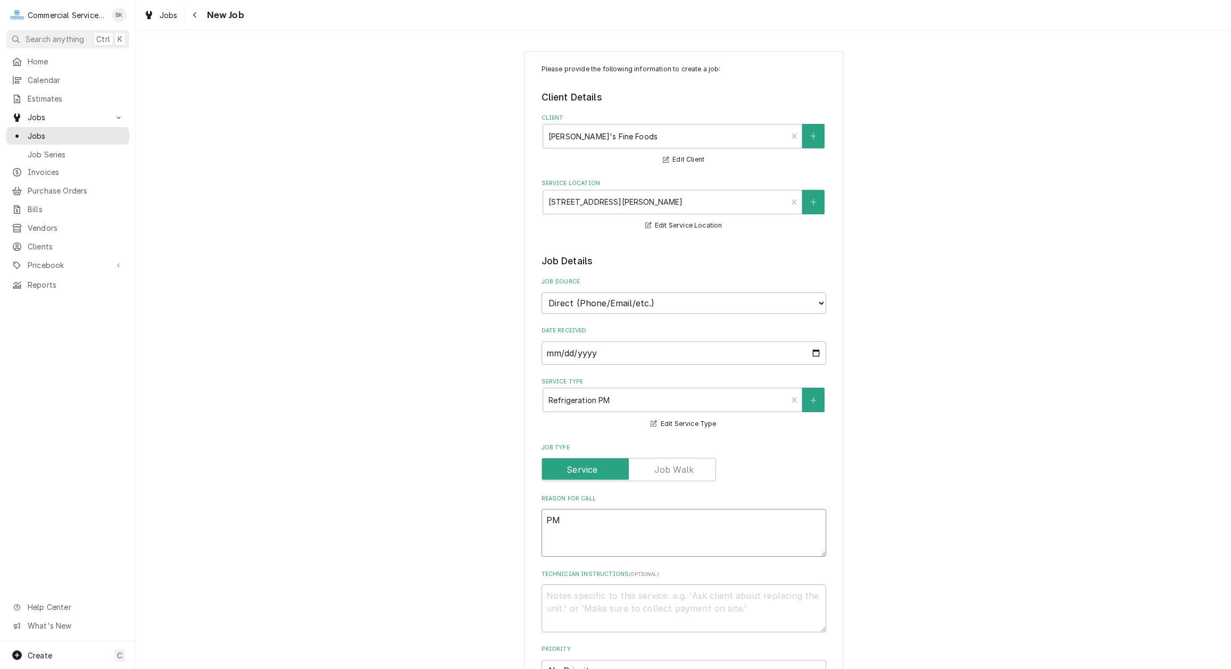
type textarea "x"
type textarea "PM"
type textarea "x"
type textarea "PM O"
type textarea "x"
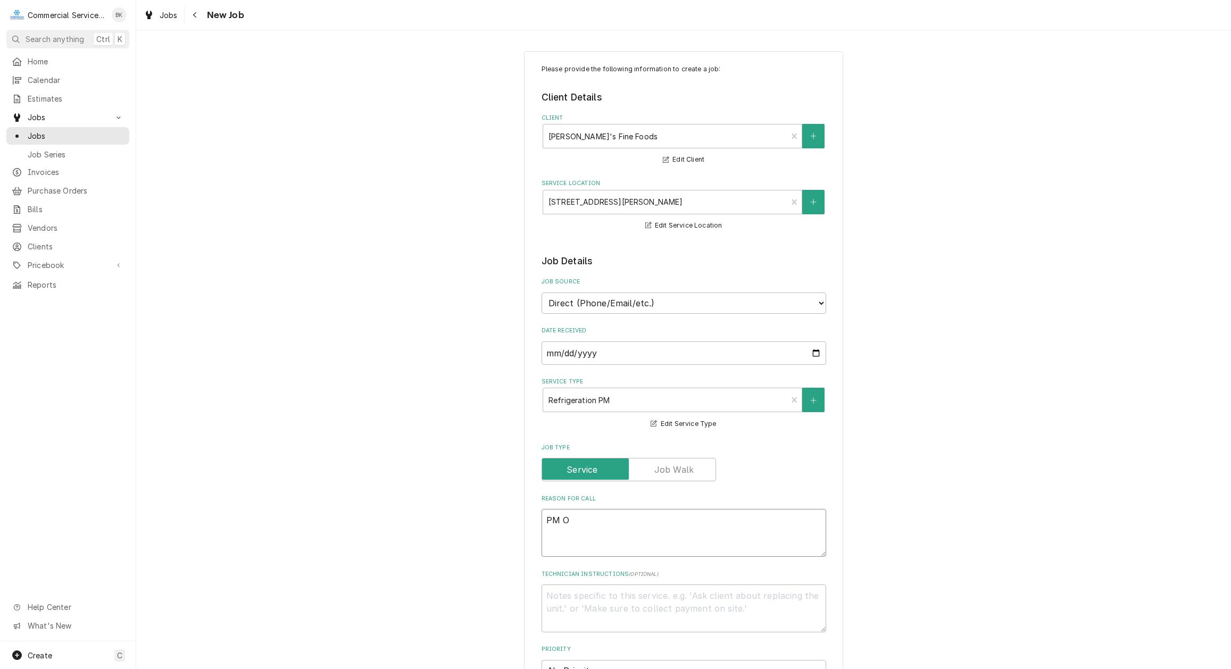
type textarea "PM OF"
type textarea "x"
type textarea "PM OF"
type textarea "x"
type textarea "PM OF W"
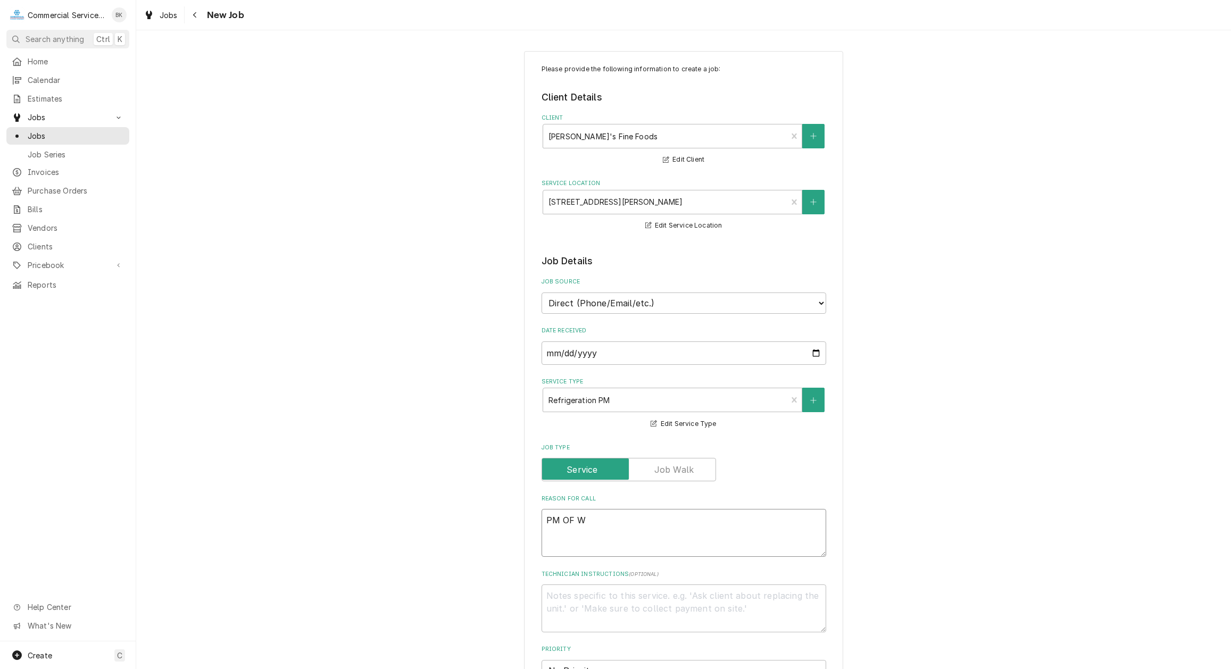
type textarea "x"
type textarea "PM OF WA"
type textarea "x"
type textarea "PM OF WAL"
type textarea "x"
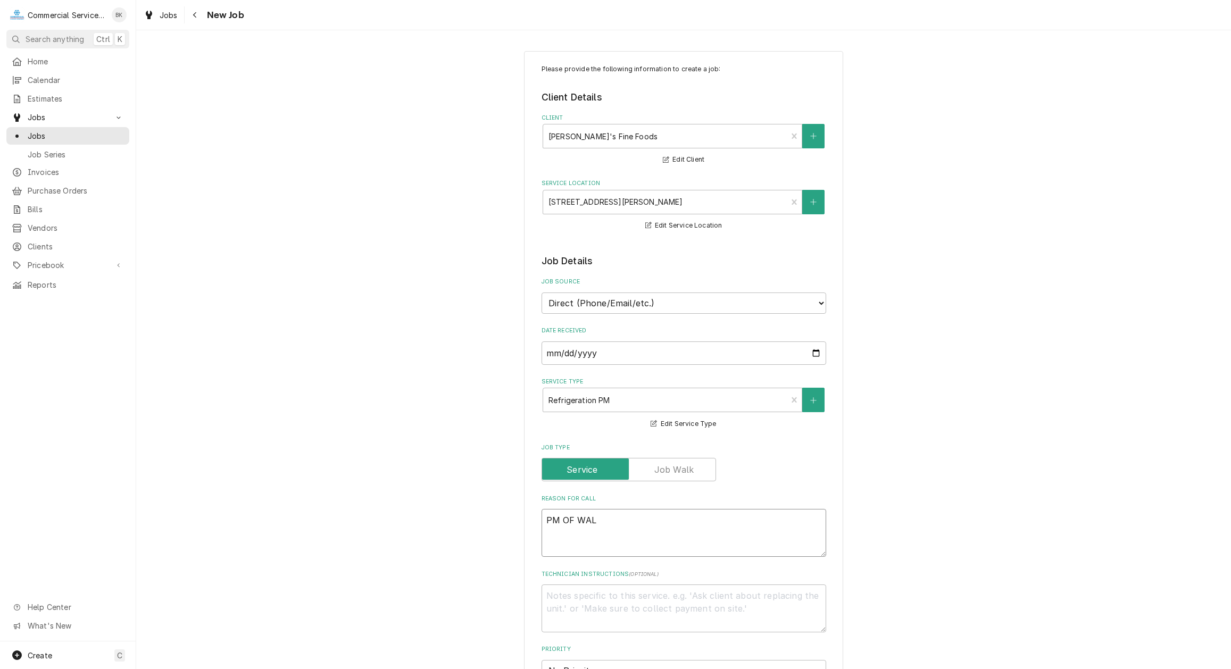
type textarea "PM OF WALK"
type textarea "x"
type textarea "PM OF WALK"
type textarea "x"
type textarea "PM OF WALK -"
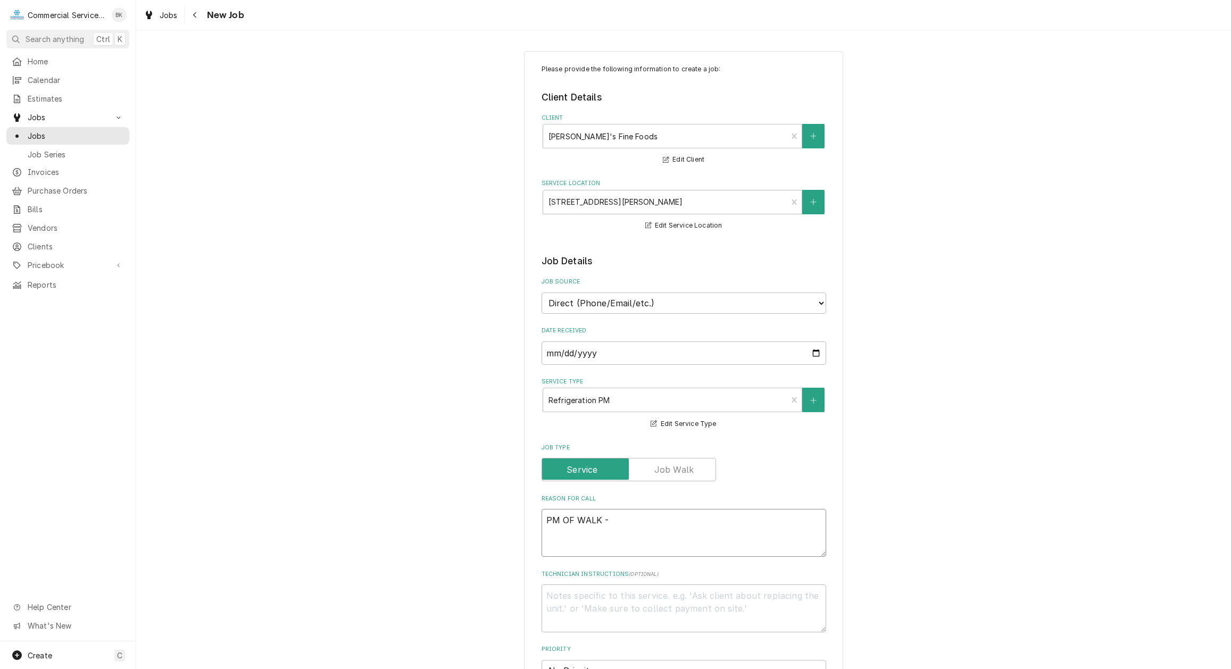
type textarea "x"
type textarea "PM OF WALK -I"
type textarea "x"
type textarea "PM OF WALK -IN"
type textarea "x"
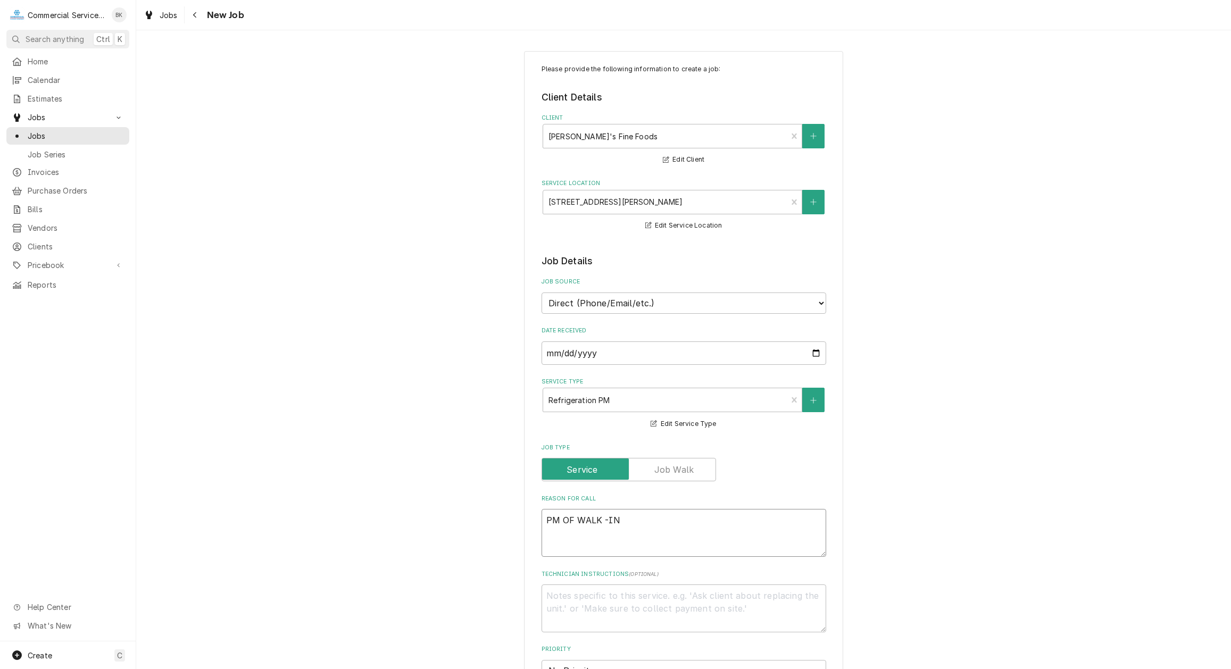
type textarea "PM OF WALK -IN"
type textarea "x"
type textarea "PM OF WALK -IN C"
type textarea "x"
type textarea "PM OF WALK -IN CO"
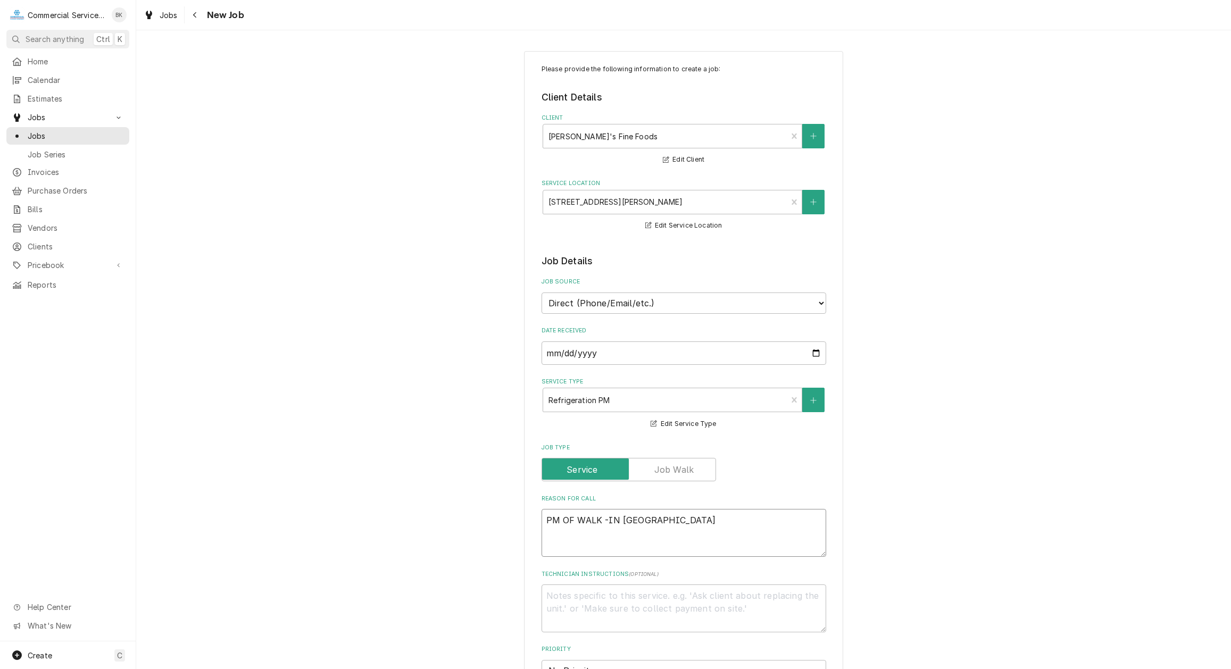
type textarea "x"
type textarea "PM OF WALK -IN COO"
type textarea "x"
type textarea "PM OF WALK -IN COOL"
type textarea "x"
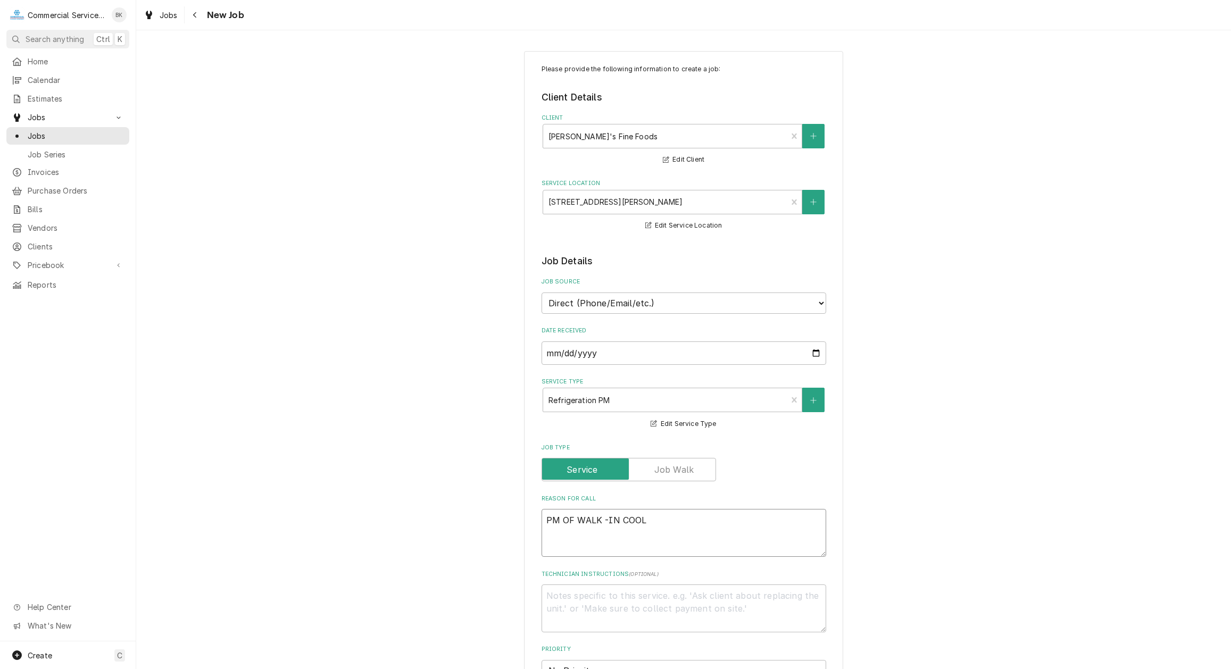
type textarea "PM OF WALK -IN COOLE"
type textarea "x"
type textarea "PM OF WALK -IN COOLER"
type textarea "x"
type textarea "PM OF WALK-IN COOLER"
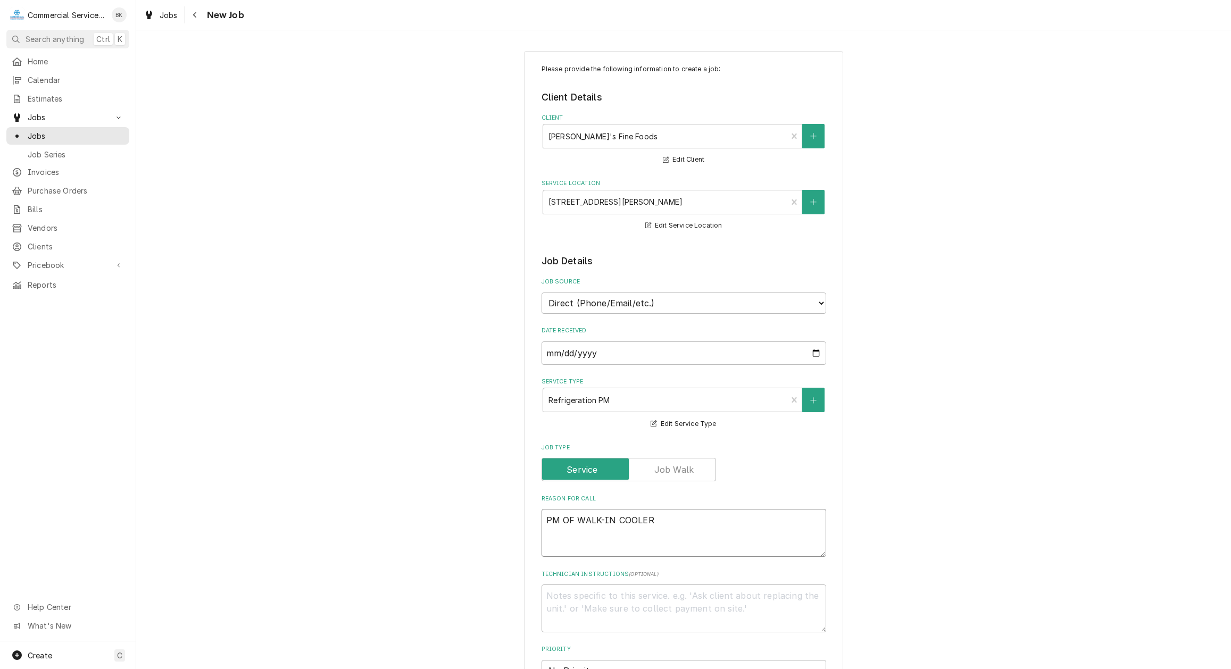
type textarea "x"
type textarea "PM OF WALK -IN COOLER"
type textarea "x"
type textarea "PM OF WALK-IN COOLER"
drag, startPoint x: 667, startPoint y: 521, endPoint x: 570, endPoint y: 522, distance: 97.4
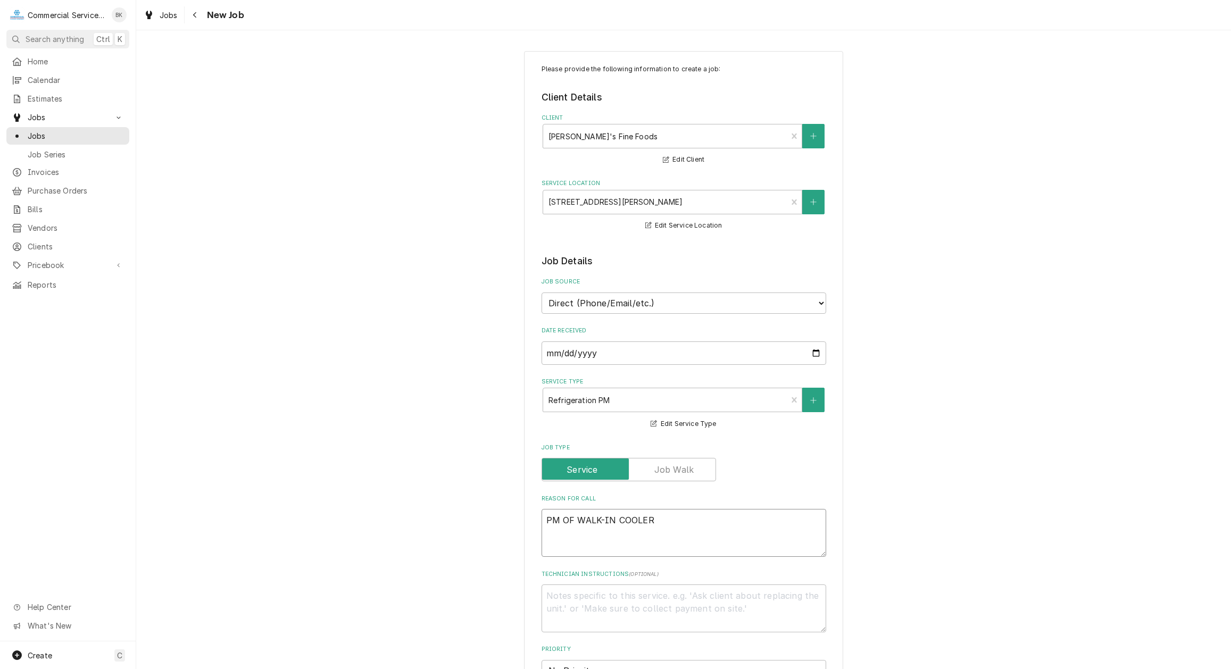
click at [570, 522] on textarea "PM OF WALK-IN COOLER" at bounding box center [684, 533] width 285 height 48
type textarea "x"
type textarea "PM OF"
type textarea "x"
type textarea "PM OF"
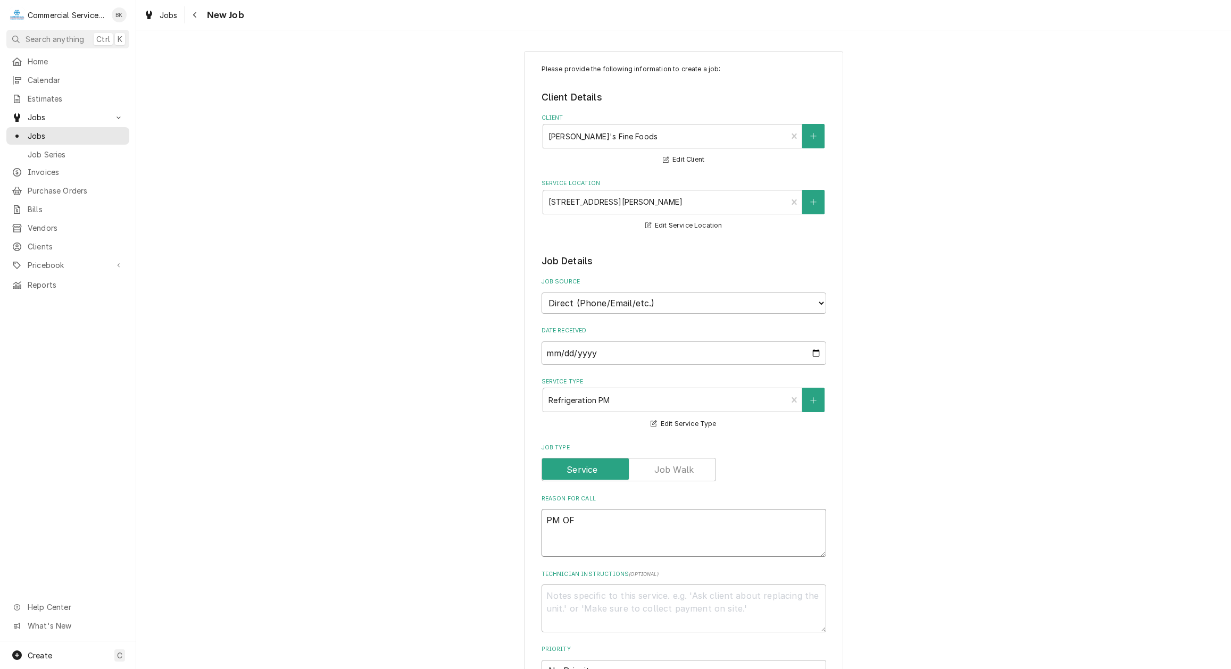
type textarea "x"
type textarea "PM OF E"
type textarea "x"
type textarea "PM OF EQ"
type textarea "x"
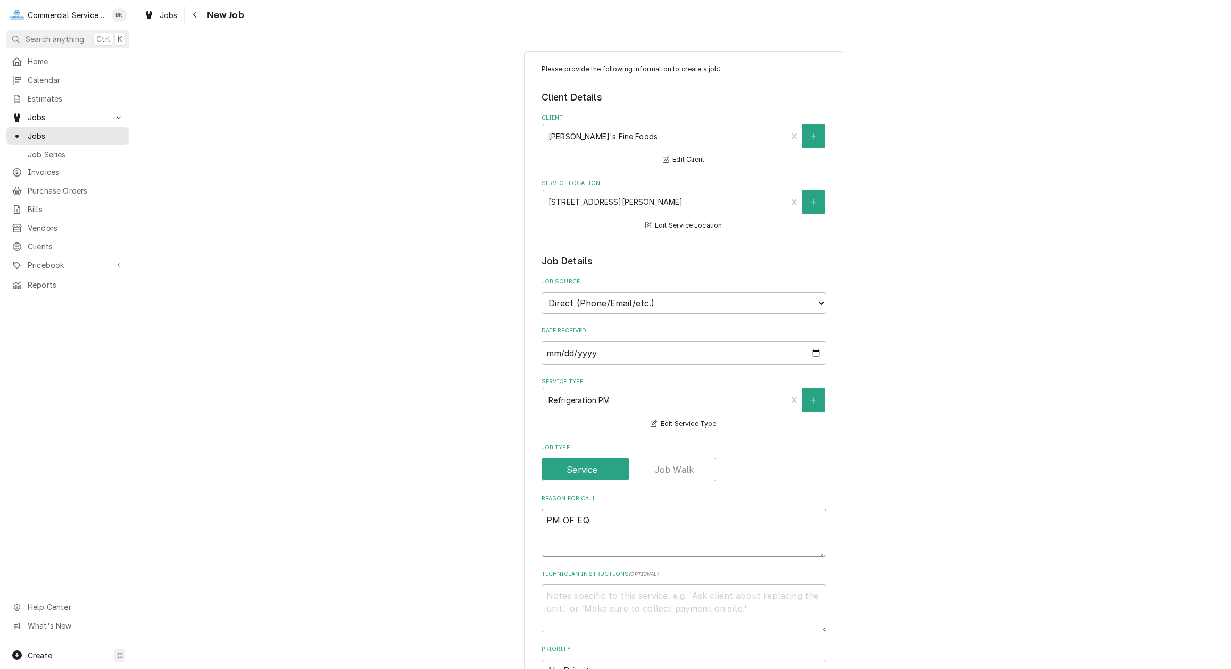
type textarea "PM OF EQU"
type textarea "x"
type textarea "PM OF EQUI"
type textarea "x"
type textarea "PM OF EQUIP"
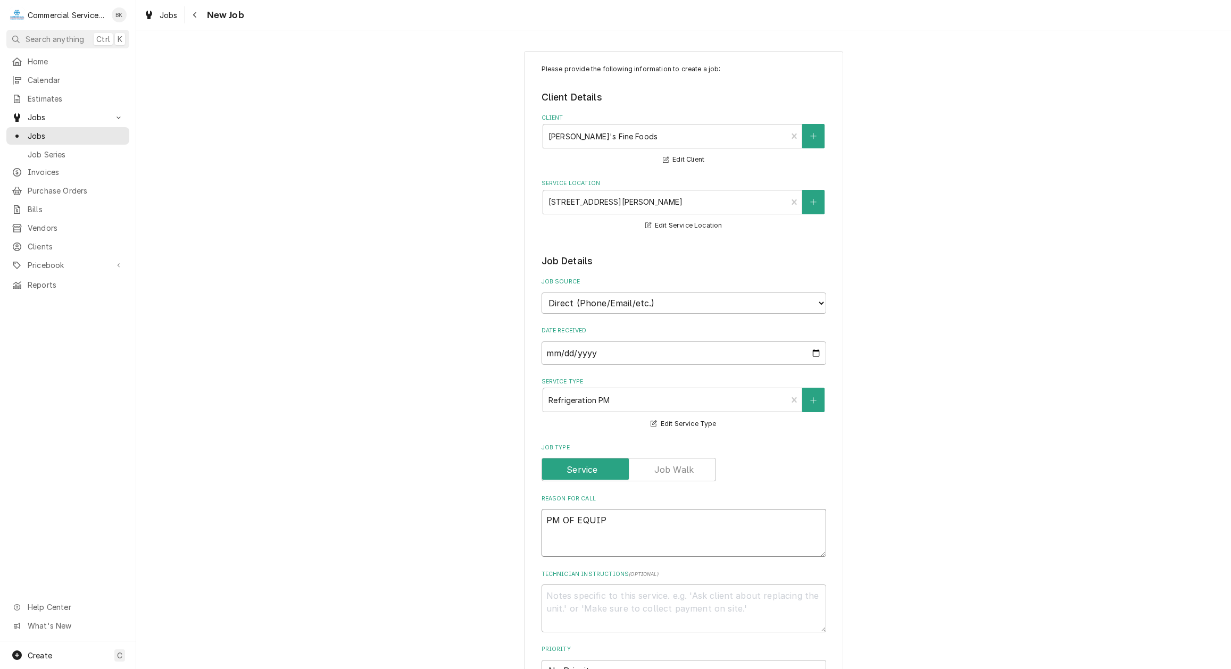
type textarea "x"
type textarea "PM OF EQUIPM"
type textarea "x"
type textarea "PM OF EQUIPME"
type textarea "x"
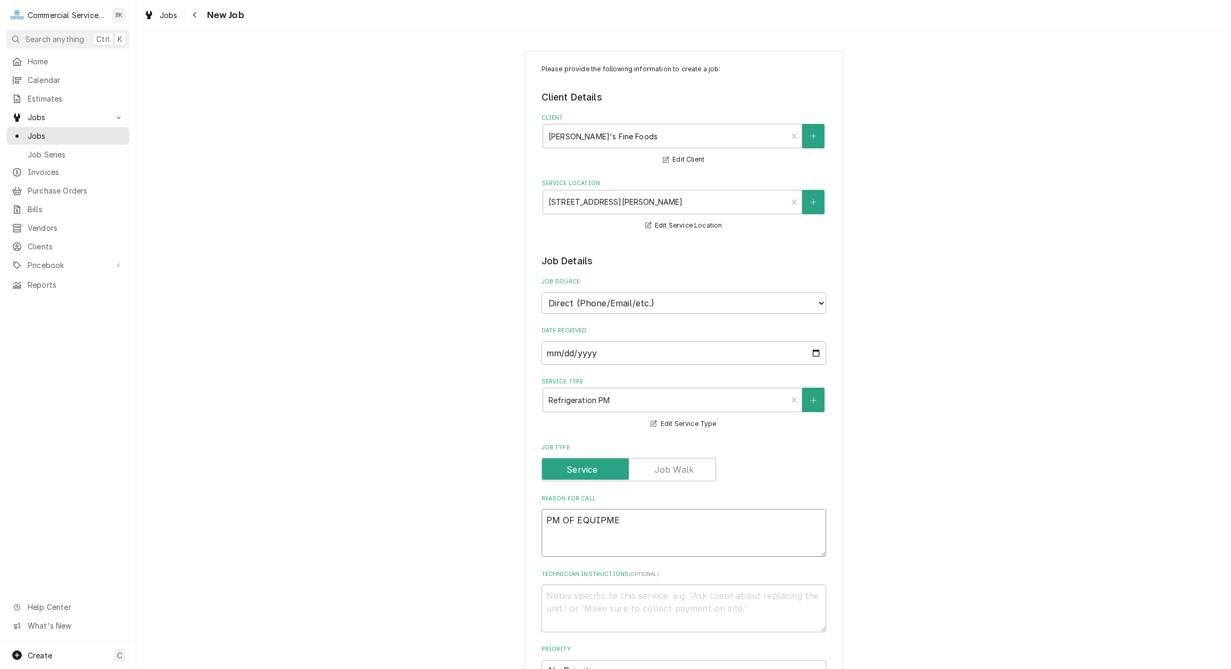
type textarea "PM OF EQUIPMEN"
type textarea "x"
type textarea "PM OF EQUIPMENT"
type textarea "x"
type textarea "PM OF EQUIPMENT"
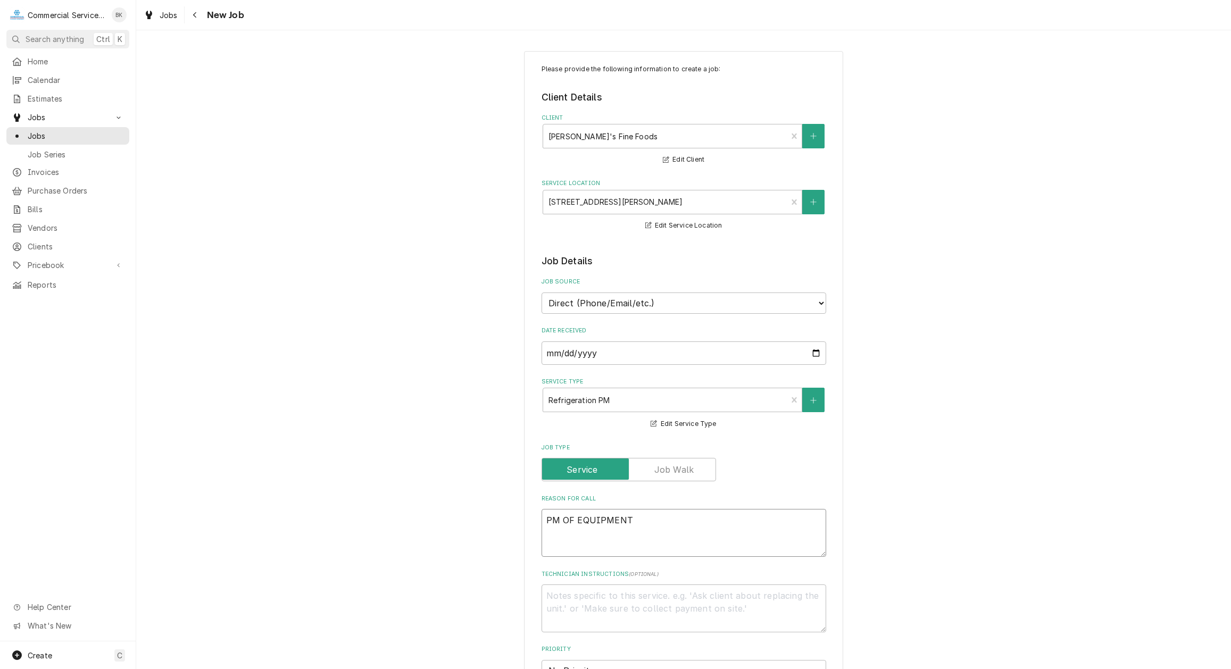
type textarea "x"
type textarea "PM OF EQUIPMENT -"
type textarea "x"
type textarea "PM OF EQUIPMENT -"
type textarea "x"
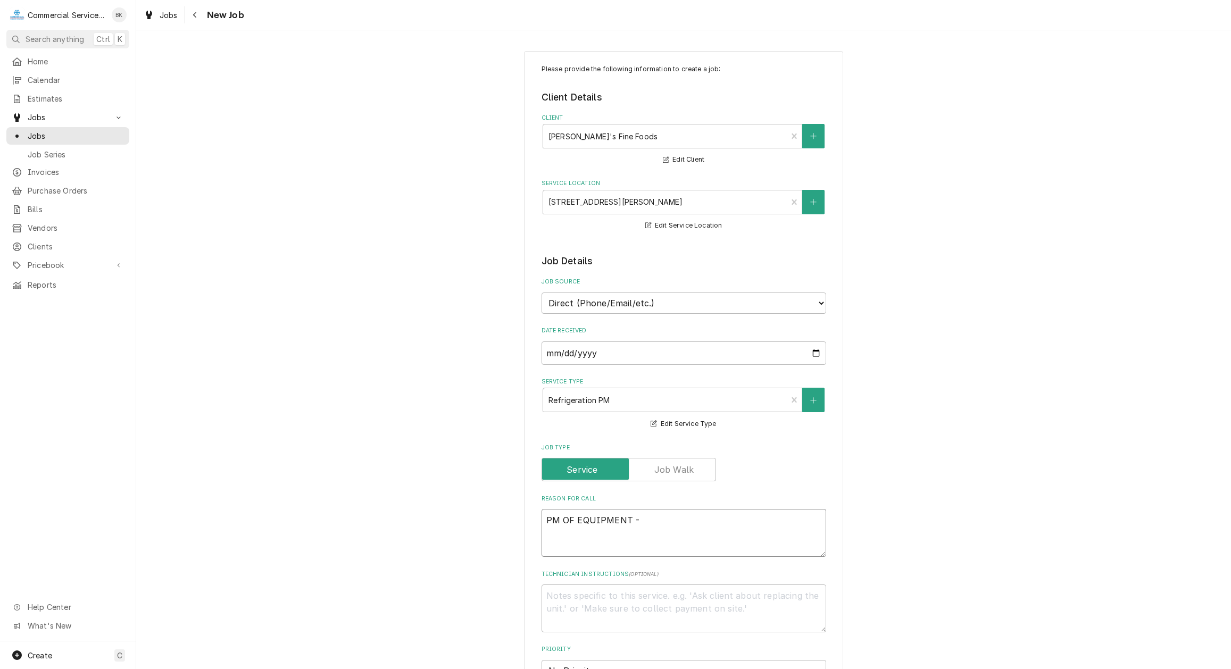
type textarea "PM OF EQUIPMENT -"
type textarea "x"
type textarea "PM OF EQUIPMENT -"
type textarea "x"
type textarea "PM OF EQUIPMENT - ("
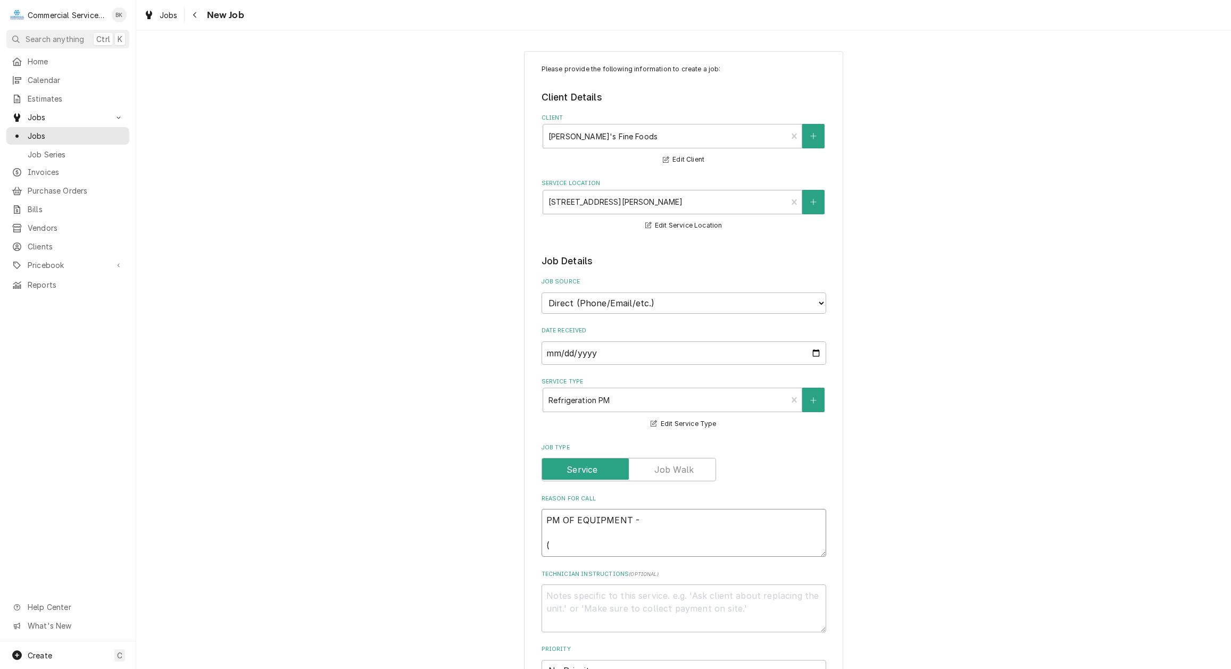
type textarea "x"
type textarea "PM OF EQUIPMENT - (2"
type textarea "x"
type textarea "PM OF EQUIPMENT - (2)"
type textarea "x"
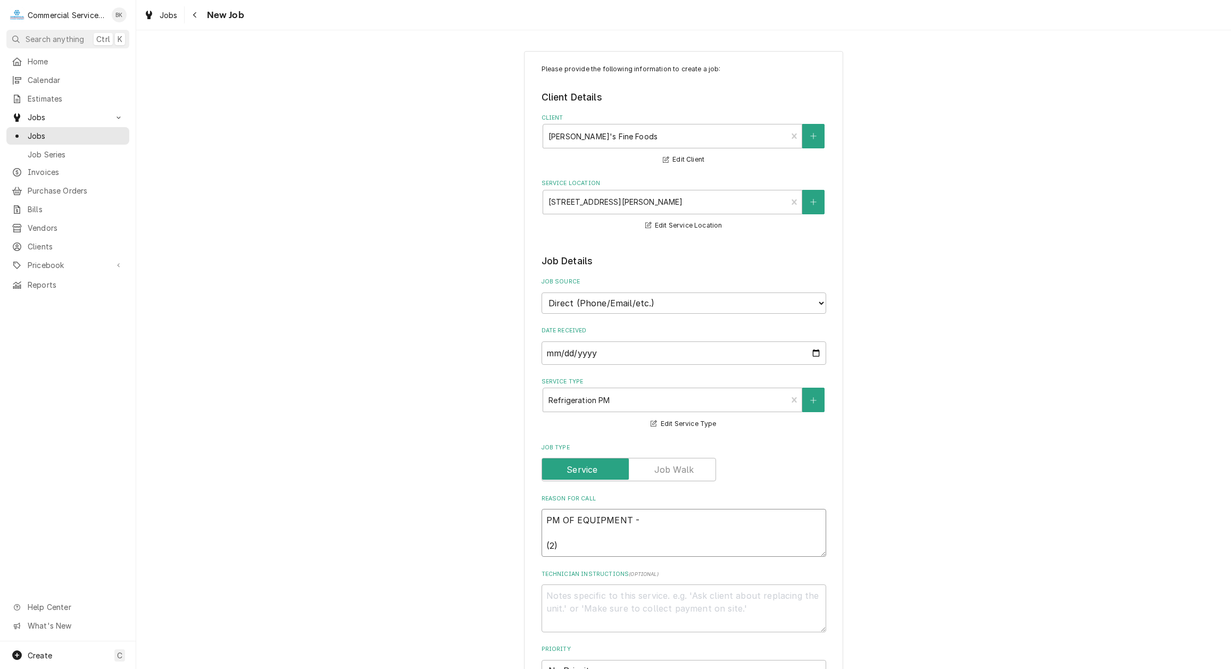
type textarea "PM OF EQUIPMENT - (2)"
type textarea "x"
type textarea "PM OF EQUIPMENT - (2) I"
type textarea "x"
type textarea "PM OF EQUIPMENT - (2)"
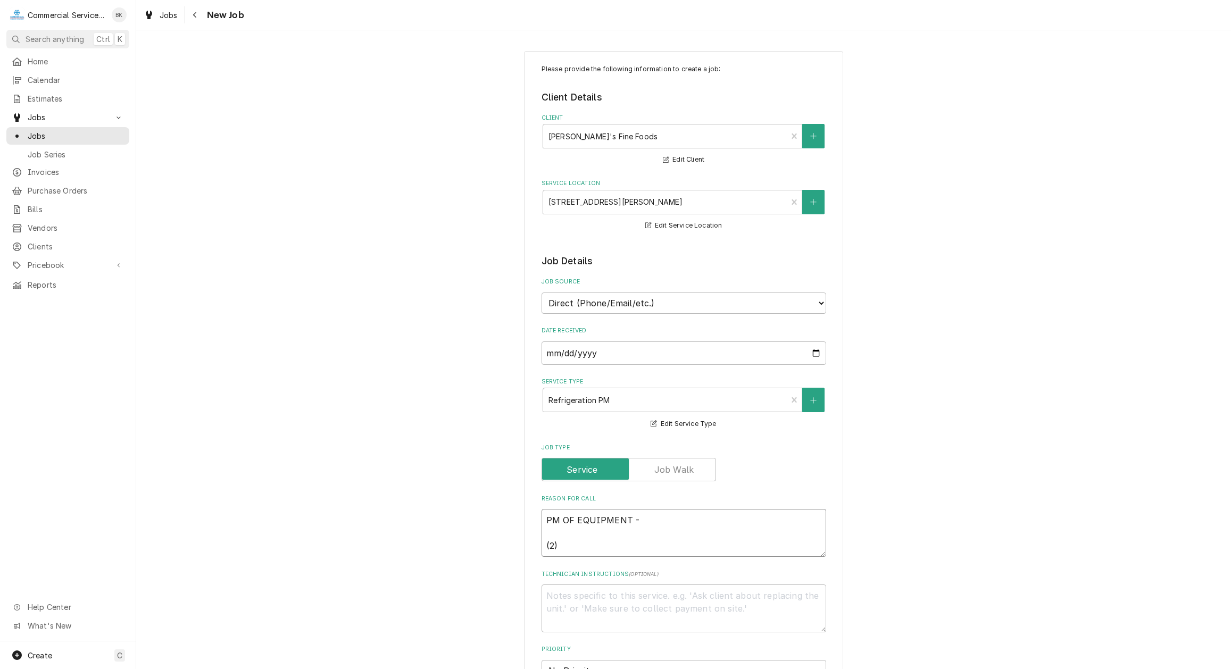
type textarea "x"
type textarea "PM OF EQUIPMENT - (2) I"
type textarea "x"
type textarea "PM OF EQUIPMENT - (2) IC"
type textarea "x"
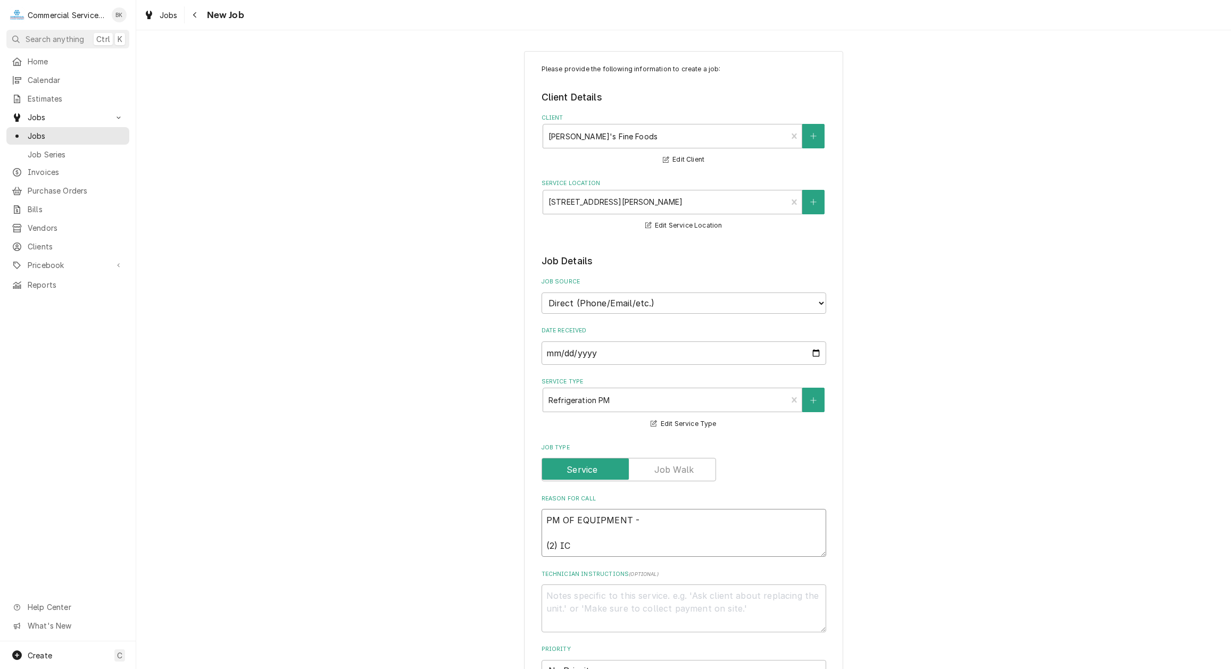
type textarea "PM OF EQUIPMENT - (2) ICE"
type textarea "x"
type textarea "PM OF EQUIPMENT - (2) ICE"
type textarea "x"
type textarea "PM OF EQUIPMENT - (2) ICE M"
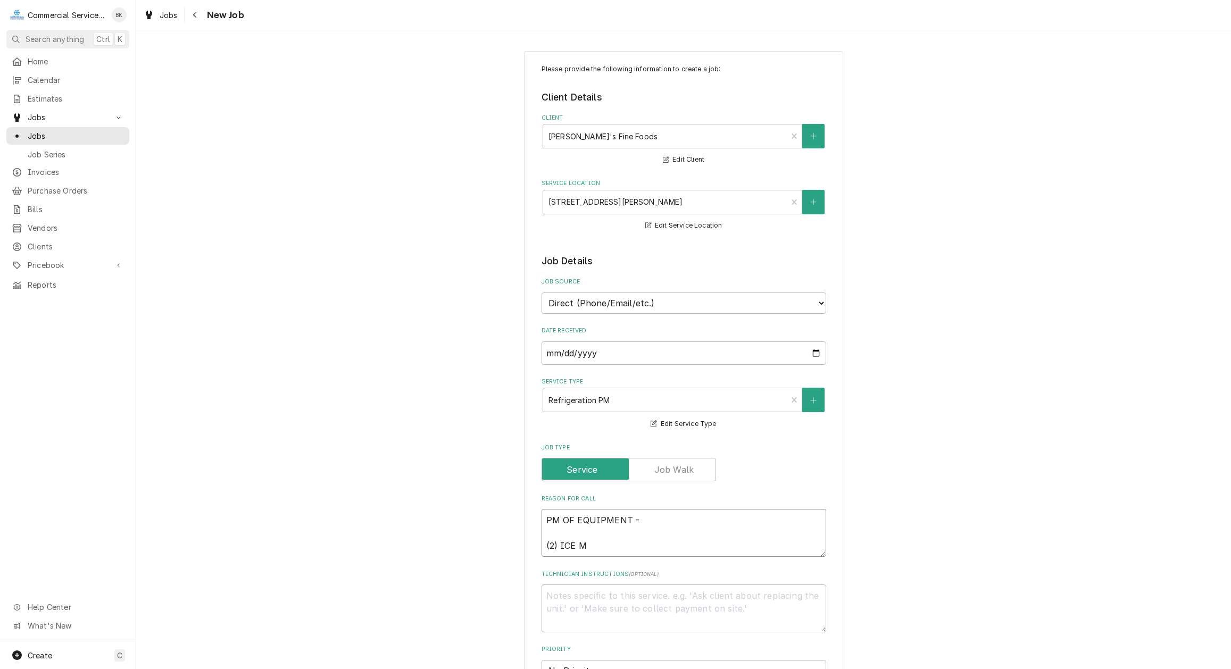
type textarea "x"
type textarea "PM OF EQUIPMENT - (2) ICE MA"
type textarea "x"
type textarea "PM OF EQUIPMENT - (2) ICE MAC"
type textarea "x"
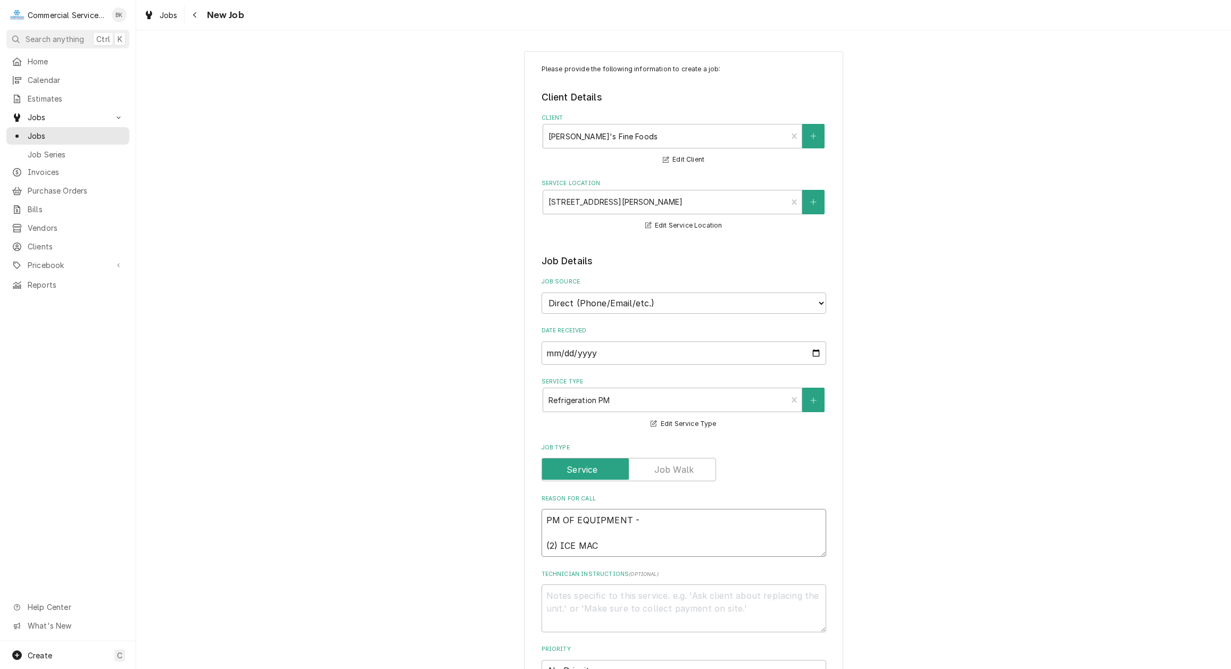
type textarea "PM OF EQUIPMENT - (2) ICE MACH"
type textarea "x"
type textarea "PM OF EQUIPMENT - (2) ICE MACHI"
type textarea "x"
type textarea "PM OF EQUIPMENT - (2) ICE MACHIN"
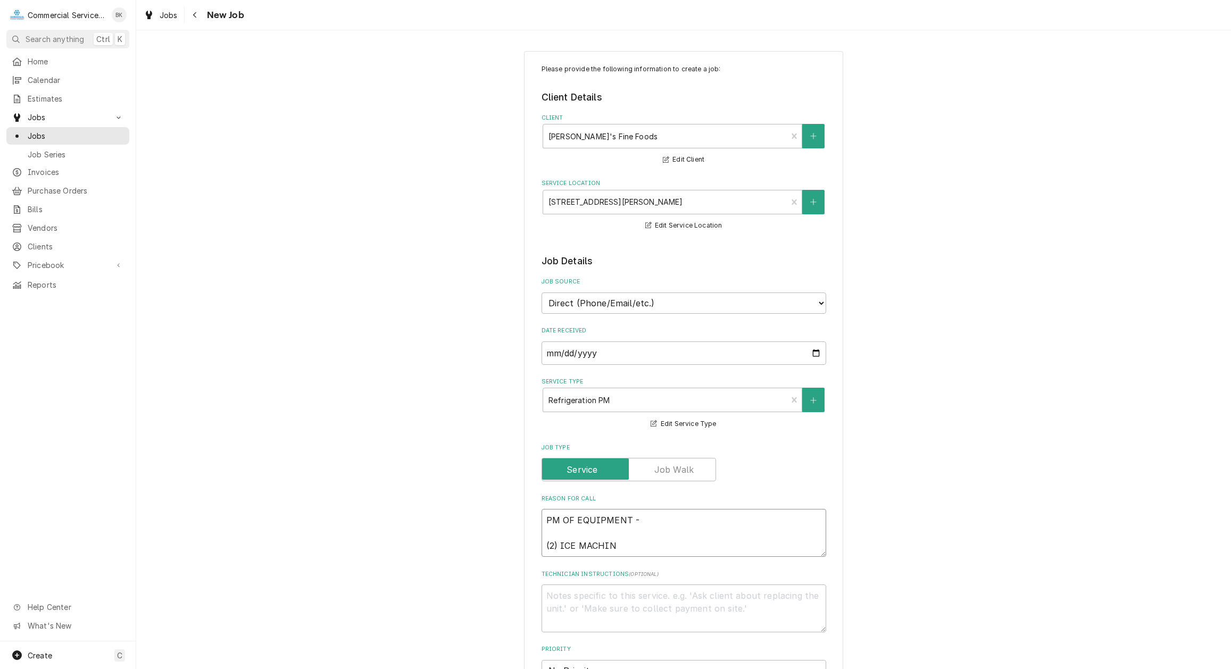
type textarea "x"
type textarea "PM OF EQUIPMENT - (2) ICE MACHINE"
type textarea "x"
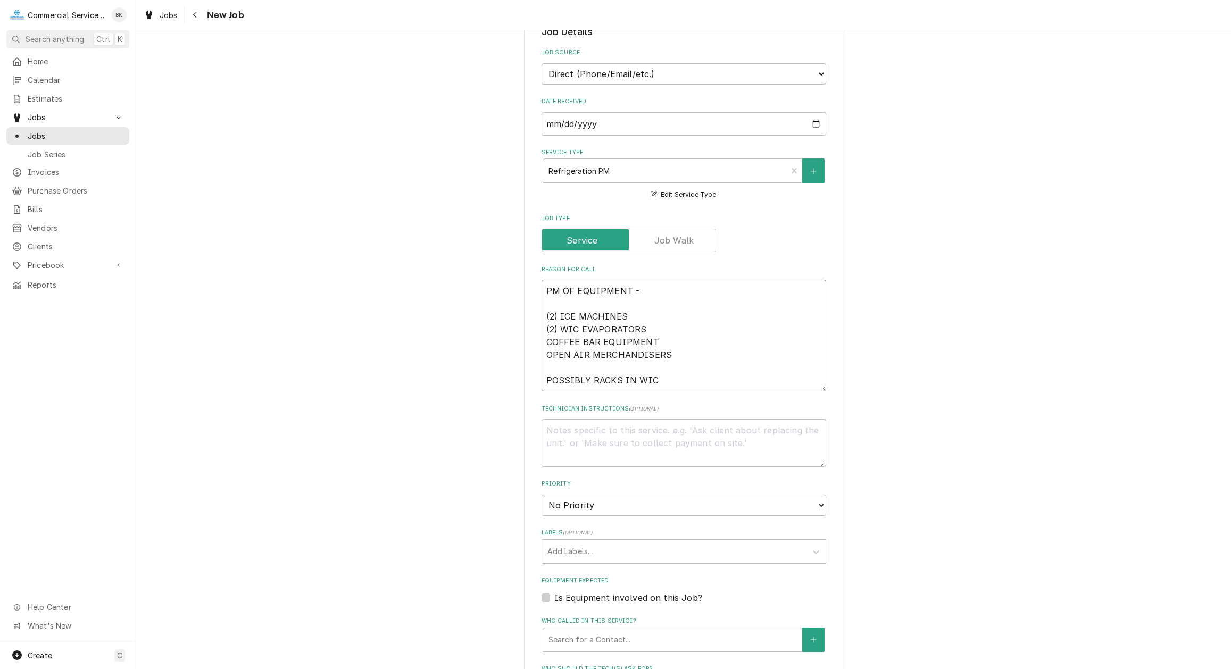
scroll to position [271, 0]
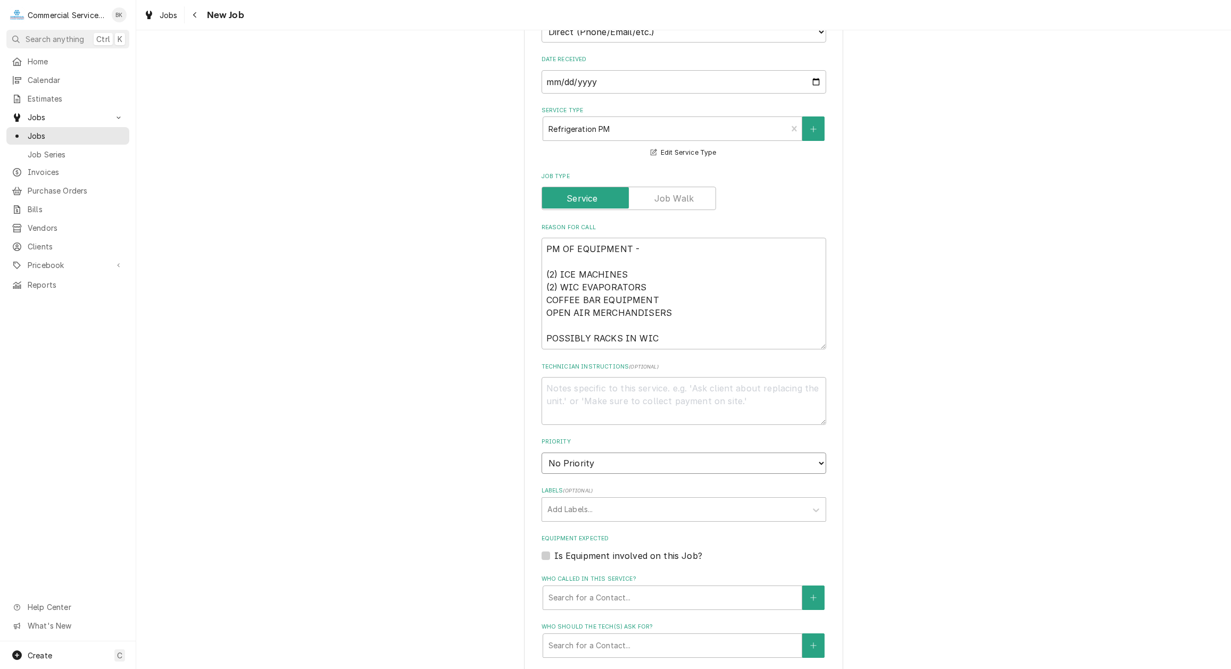
click at [542, 453] on select "No Priority Urgent High Medium Low" at bounding box center [684, 463] width 285 height 21
click option "Medium" at bounding box center [0, 0] width 0 height 0
click at [594, 507] on div "Labels" at bounding box center [674, 509] width 254 height 19
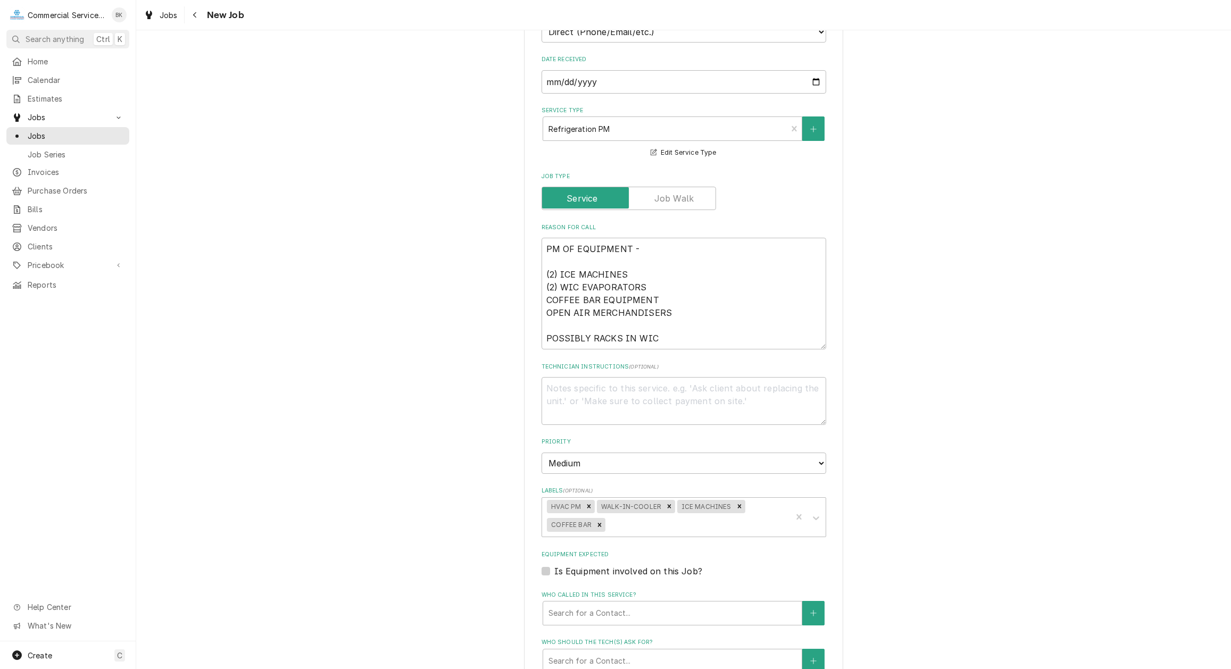
click at [626, 563] on div "Equipment Expected Is Equipment involved on this Job?" at bounding box center [684, 564] width 285 height 27
click at [626, 603] on div "Search for a Contact..." at bounding box center [672, 613] width 259 height 23
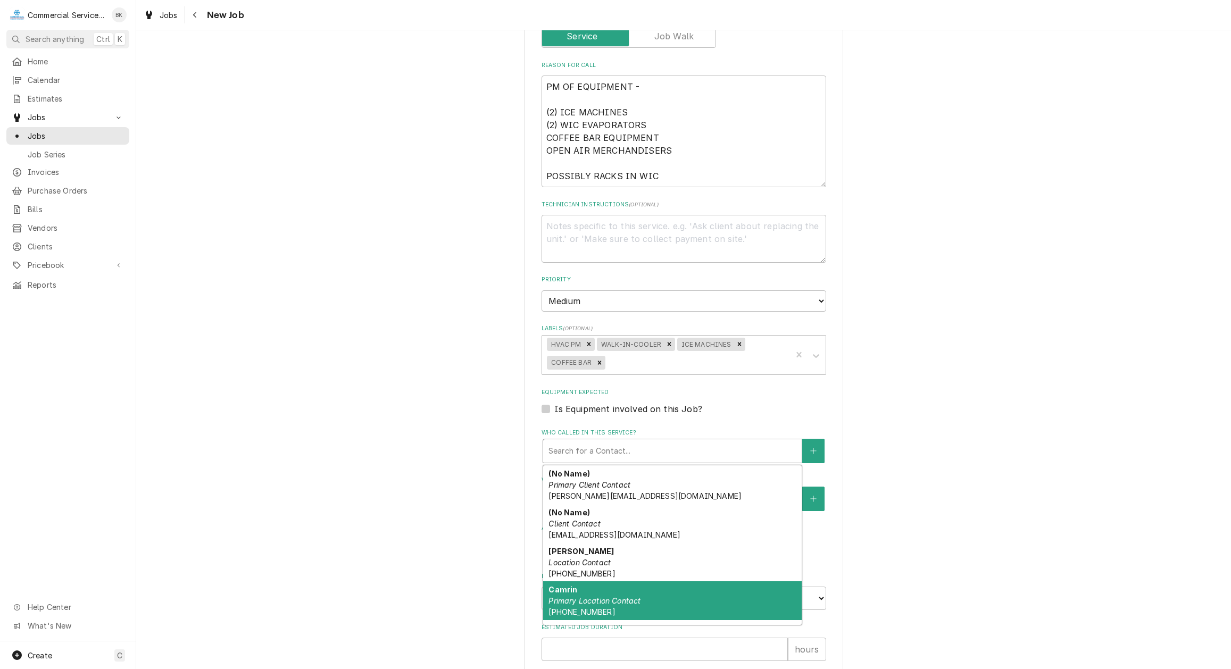
scroll to position [434, 0]
click at [614, 596] on em "Primary Location Contact" at bounding box center [594, 600] width 92 height 9
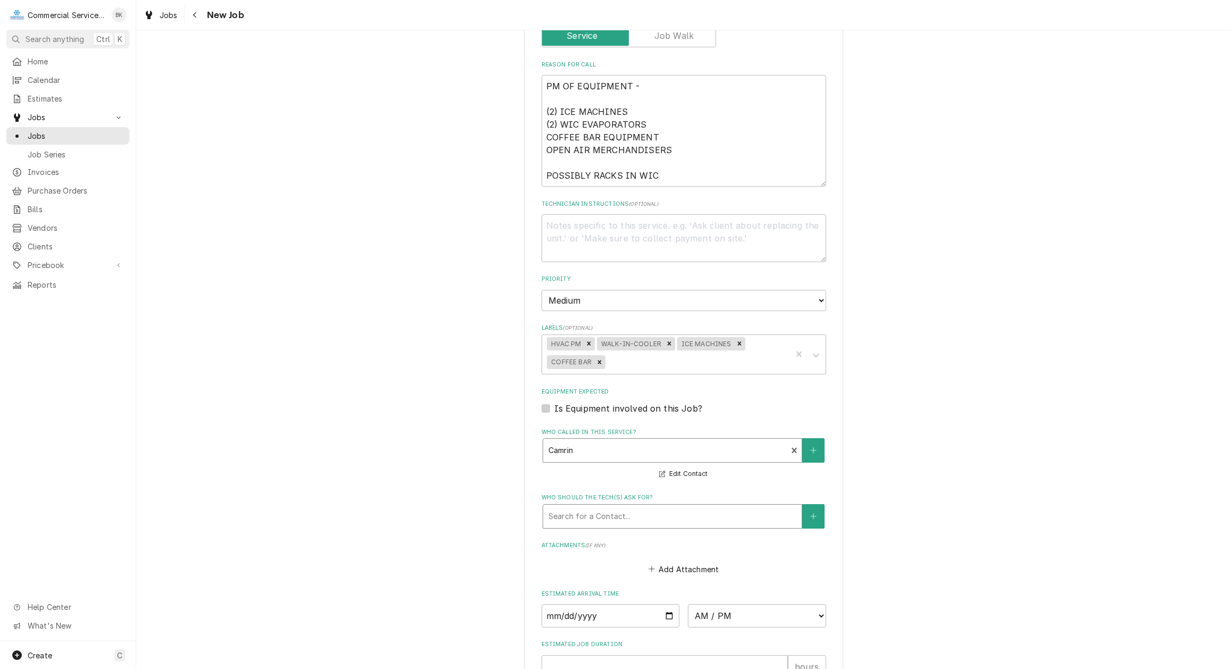
click at [603, 512] on div "Who should the tech(s) ask for?" at bounding box center [672, 516] width 248 height 19
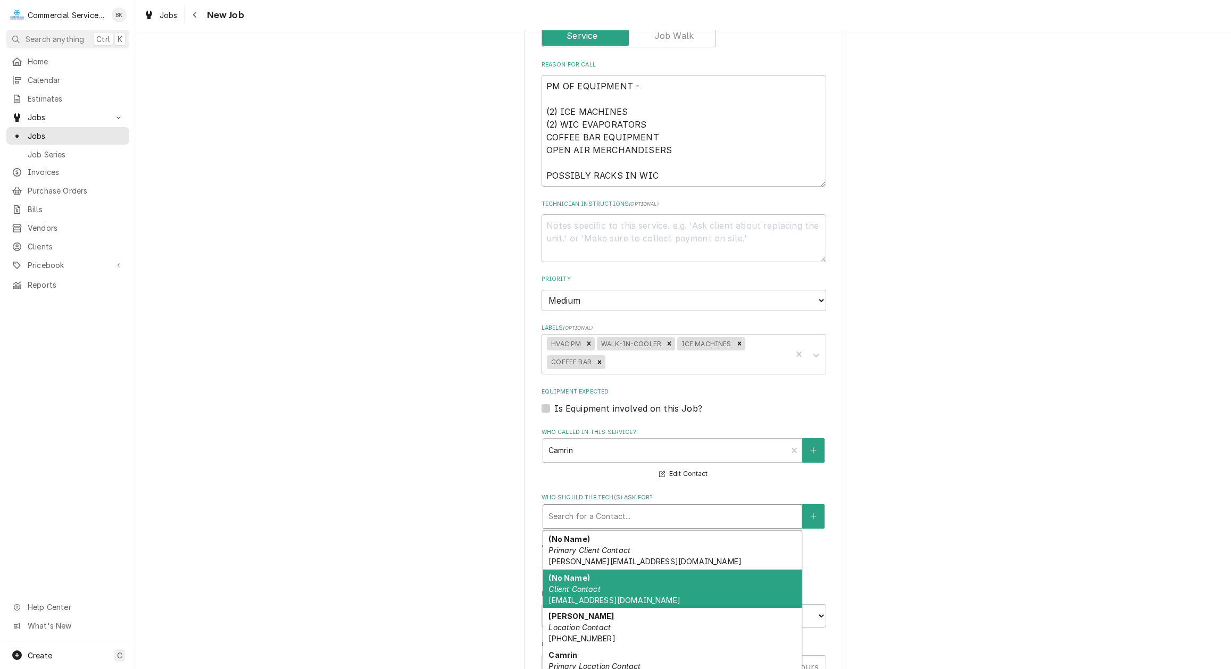
scroll to position [109, 0]
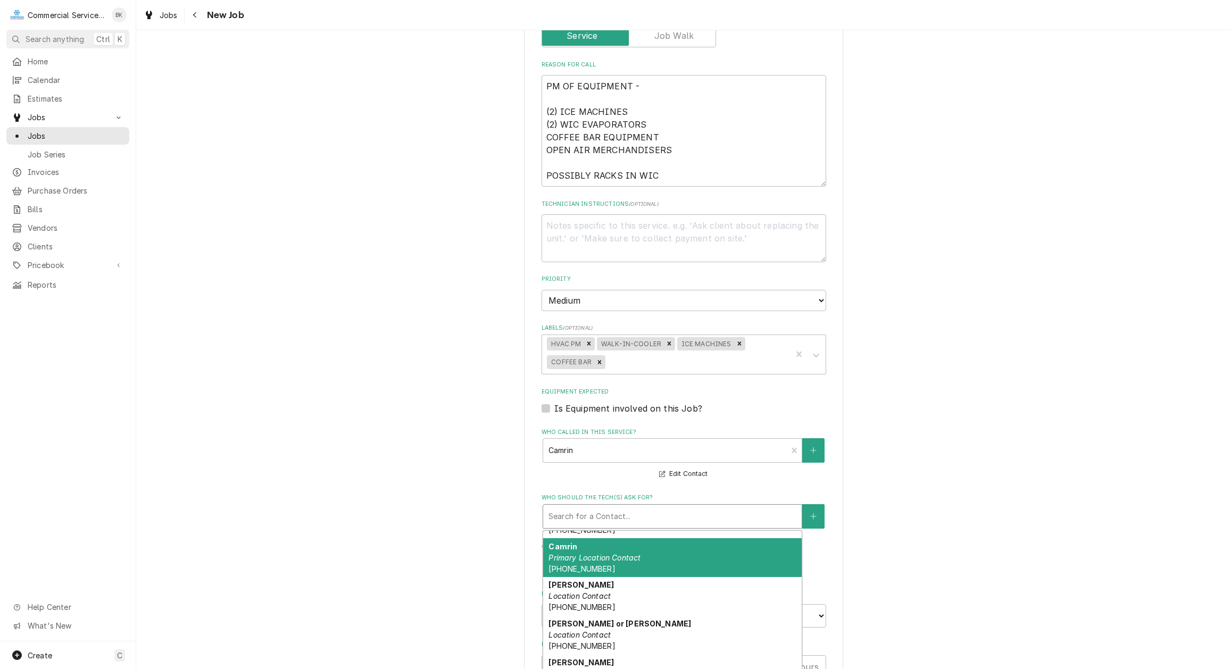
click at [608, 554] on em "Primary Location Contact" at bounding box center [594, 557] width 92 height 9
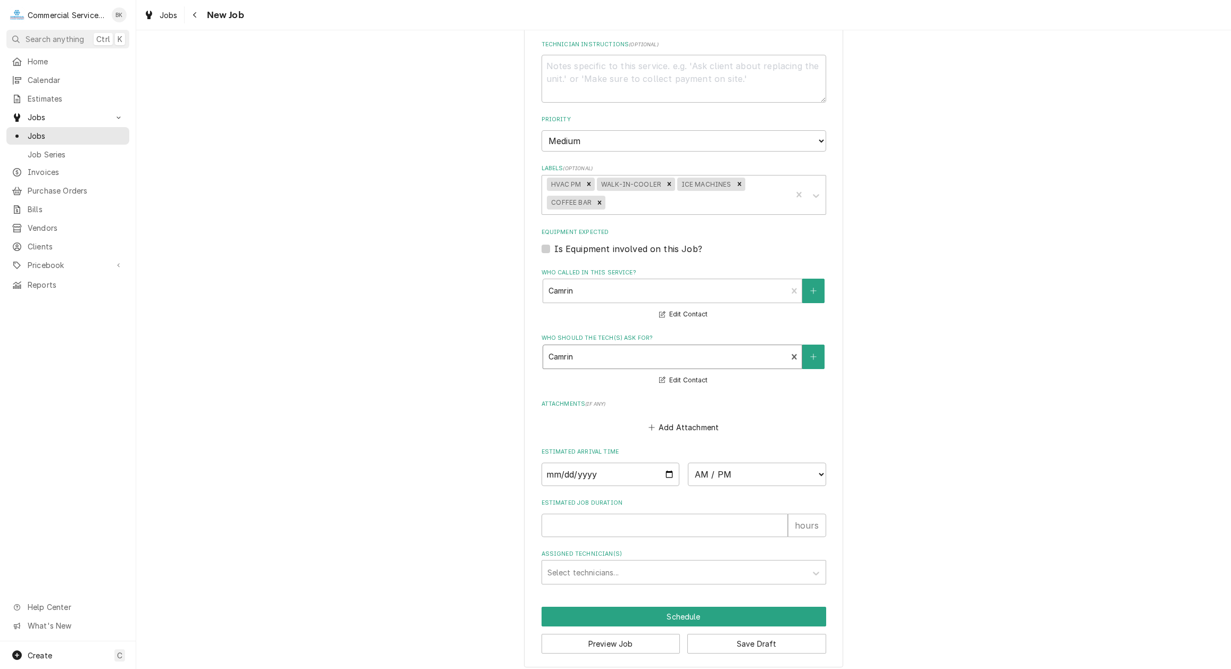
scroll to position [597, 0]
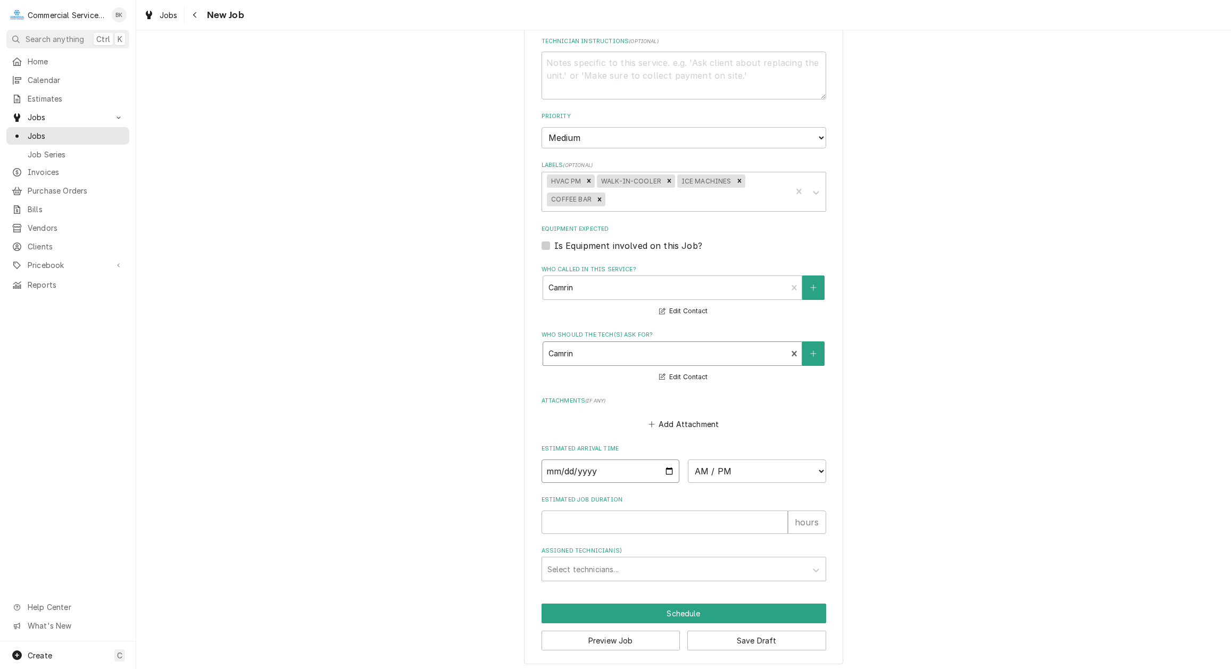
click at [665, 469] on input "Date" at bounding box center [611, 471] width 138 height 23
click at [688, 460] on select "AM / PM 6:00 AM 6:15 AM 6:30 AM 6:45 AM 7:00 AM 7:15 AM 7:30 AM 7:45 AM 8:00 AM…" at bounding box center [757, 471] width 138 height 23
click option "7:00 PM" at bounding box center [0, 0] width 0 height 0
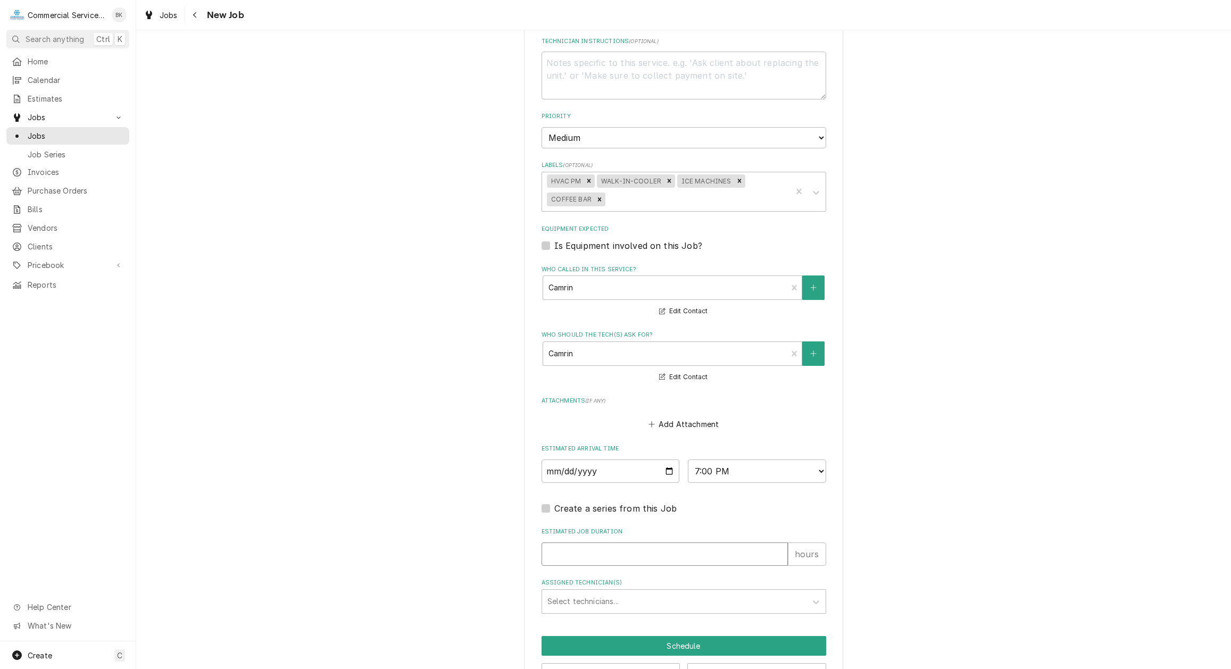
click at [590, 556] on input "Estimated Job Duration" at bounding box center [665, 554] width 246 height 23
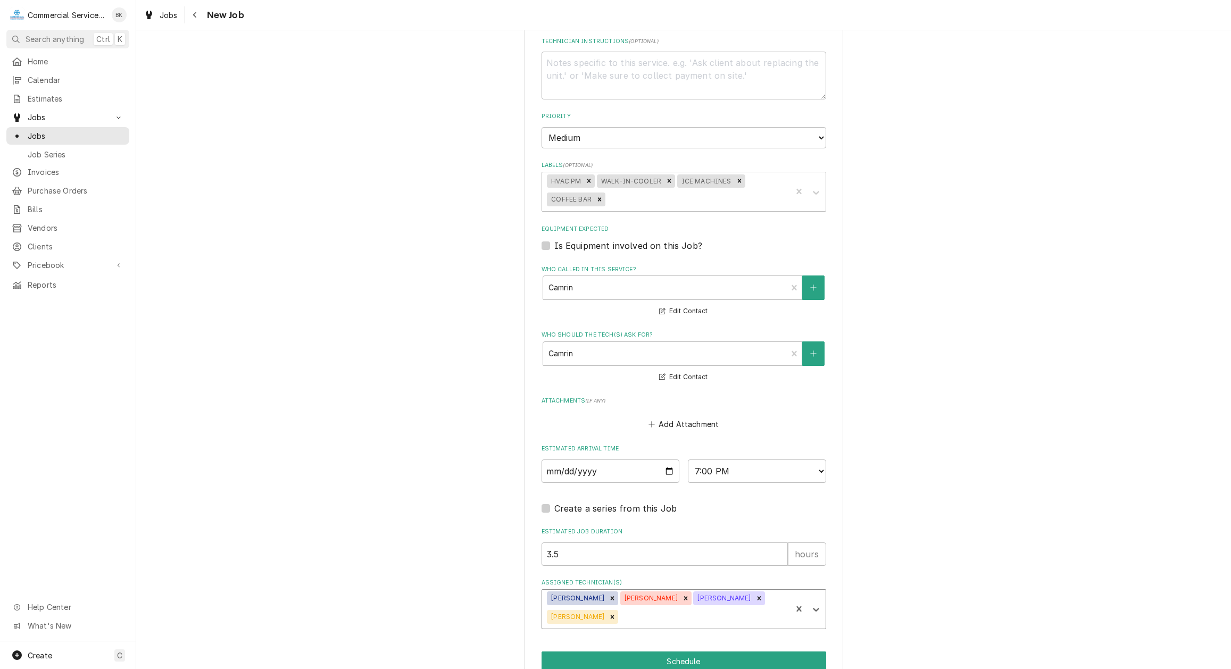
scroll to position [631, 0]
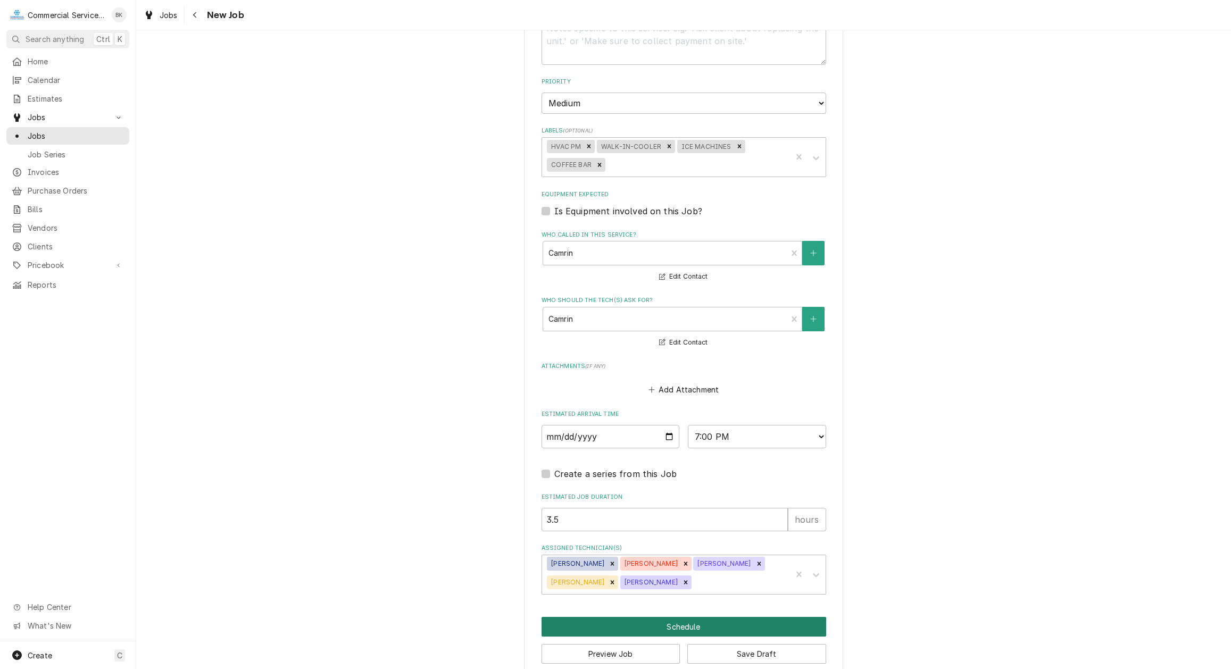
click at [672, 626] on button "Schedule" at bounding box center [684, 627] width 285 height 20
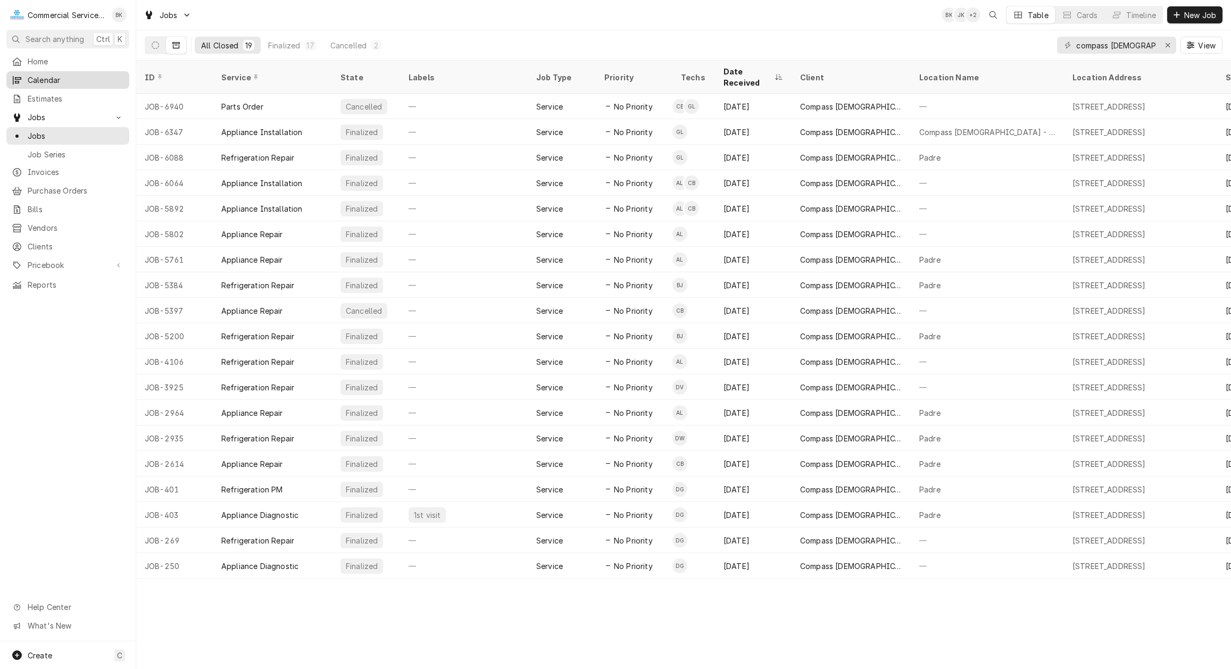
click at [53, 77] on span "Calendar" at bounding box center [76, 79] width 96 height 11
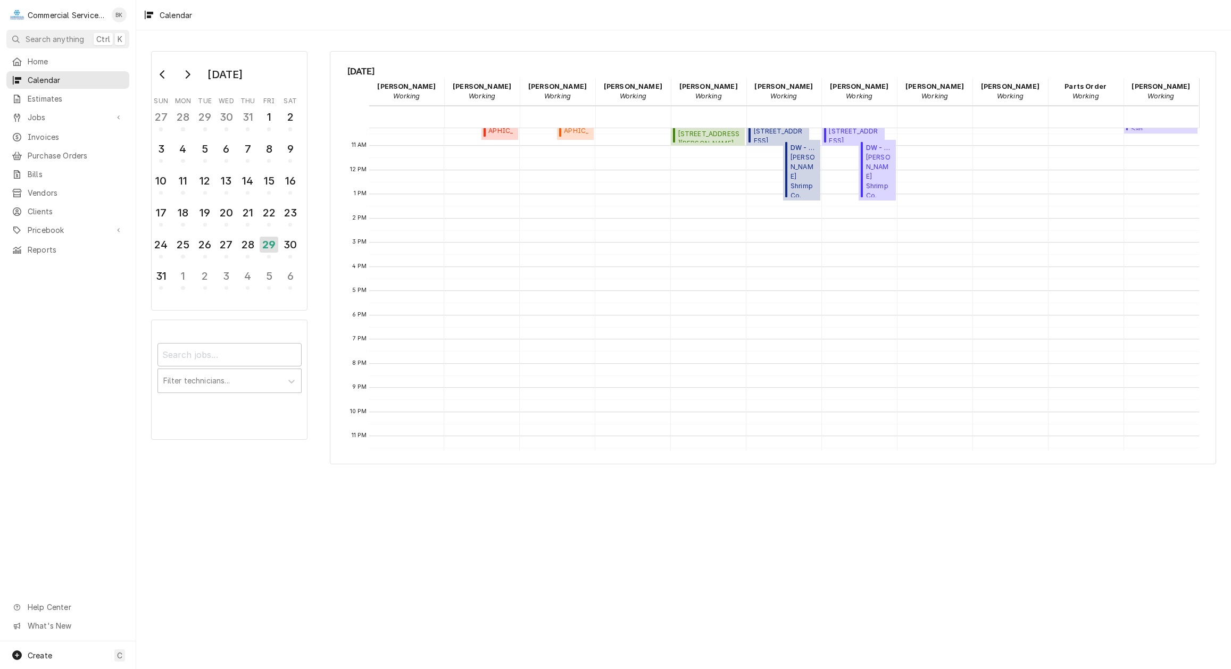
scroll to position [254, 0]
click at [222, 278] on div "3" at bounding box center [226, 276] width 19 height 18
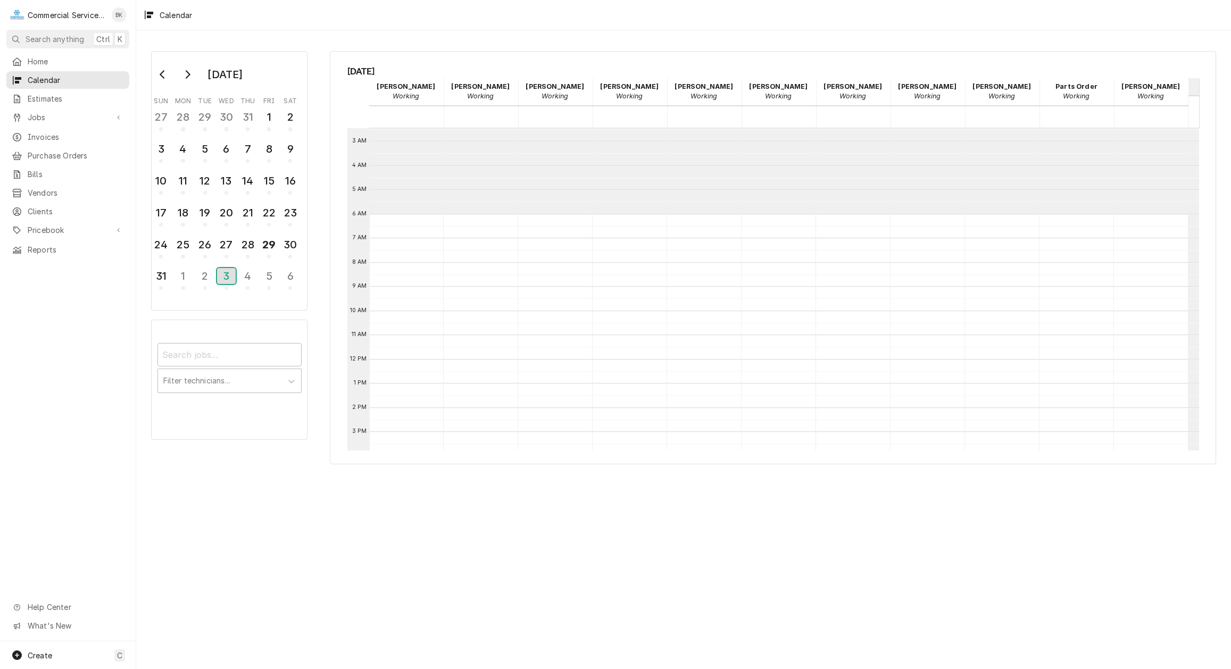
scroll to position [163, 0]
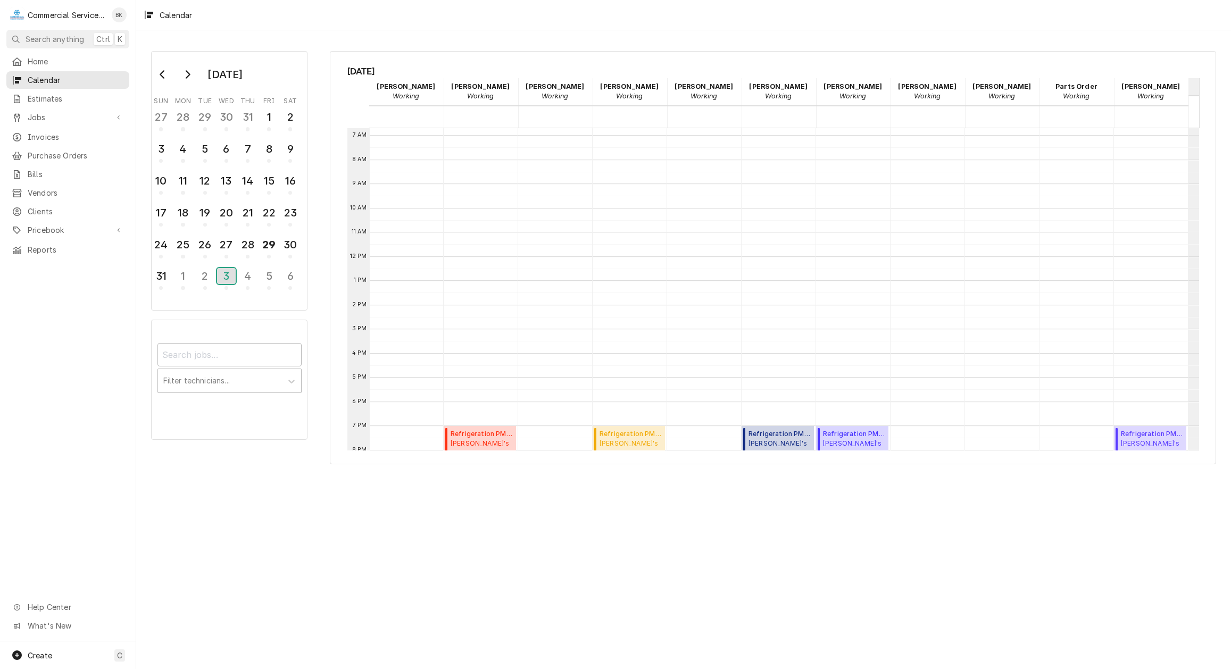
click at [232, 281] on div "3" at bounding box center [226, 276] width 19 height 16
